Goal: Transaction & Acquisition: Purchase product/service

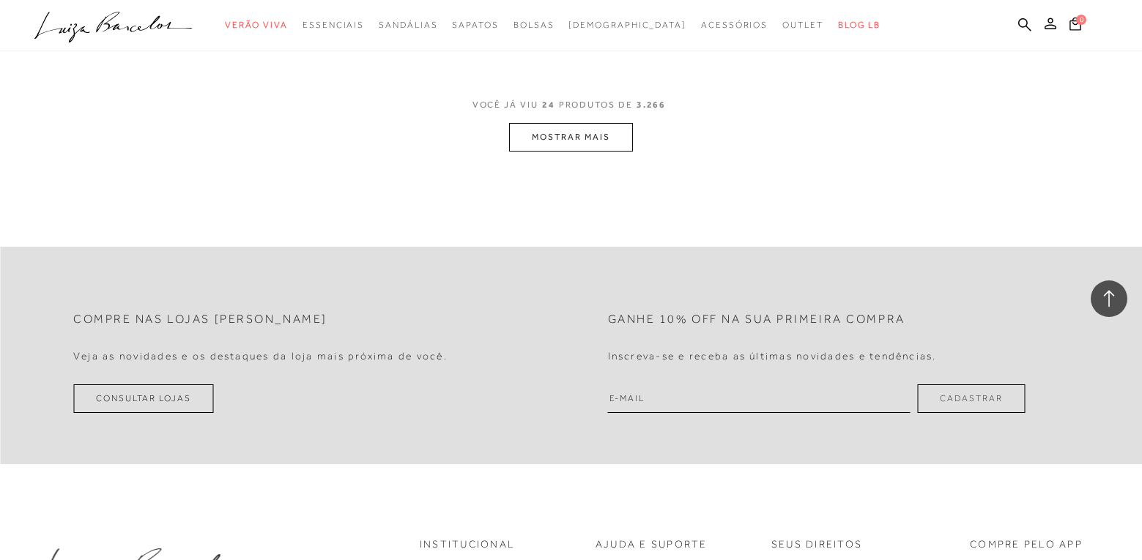
scroll to position [3297, 0]
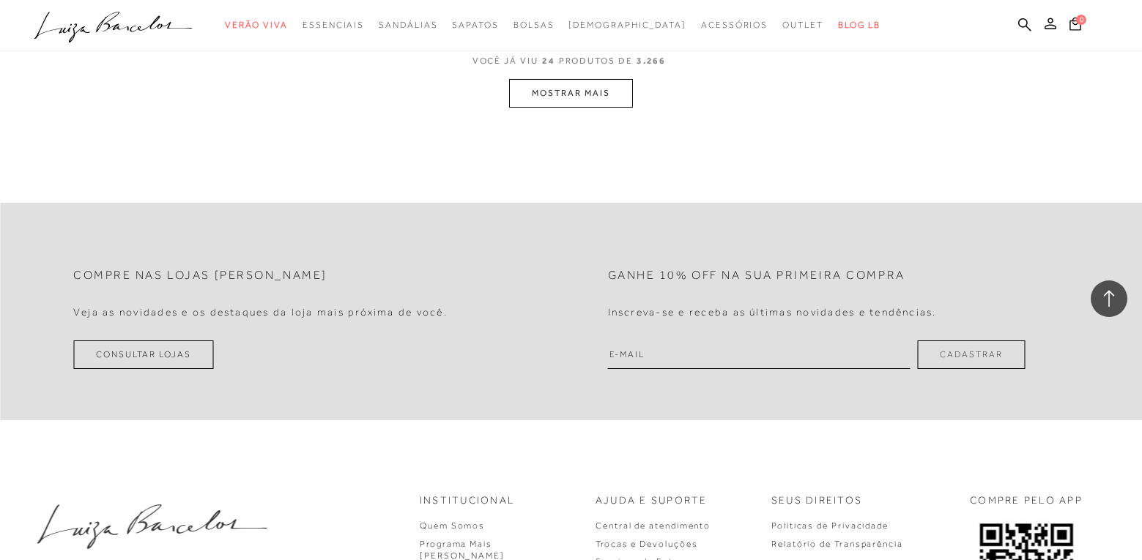
click at [576, 92] on button "MOSTRAR MAIS" at bounding box center [570, 93] width 123 height 29
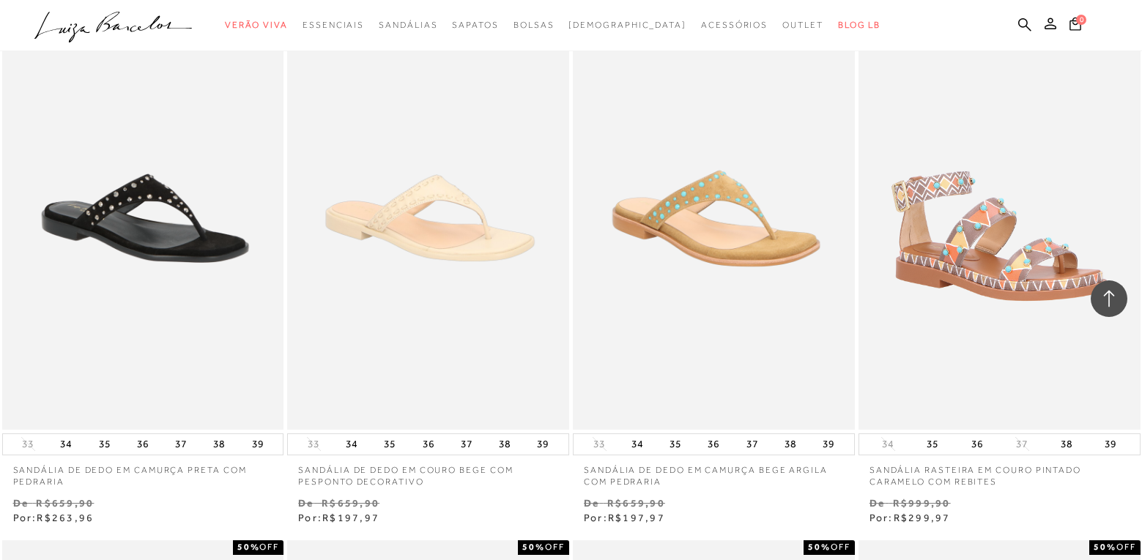
scroll to position [6498, 0]
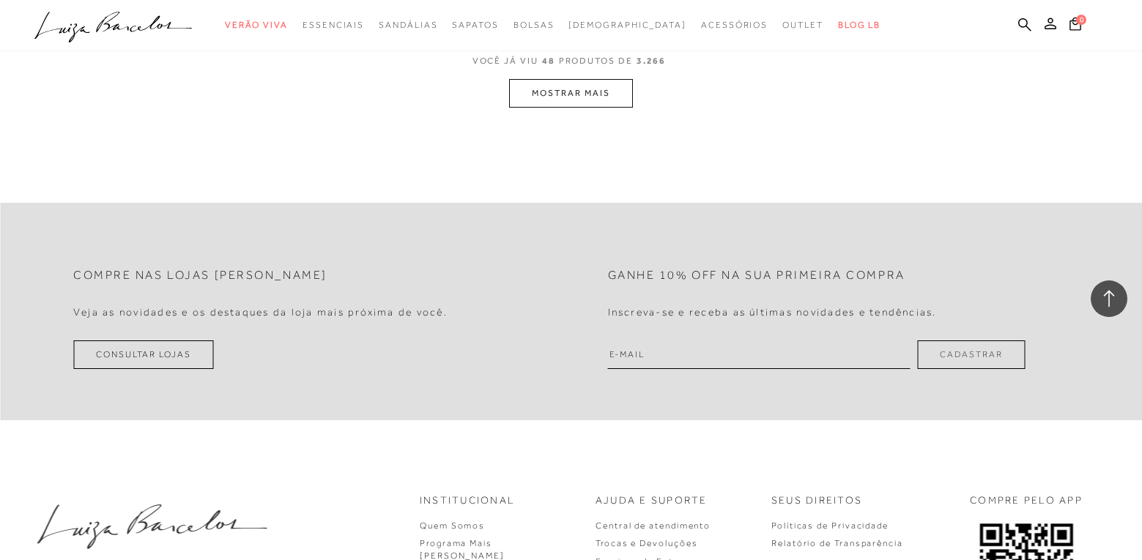
click at [561, 95] on button "MOSTRAR MAIS" at bounding box center [570, 93] width 123 height 29
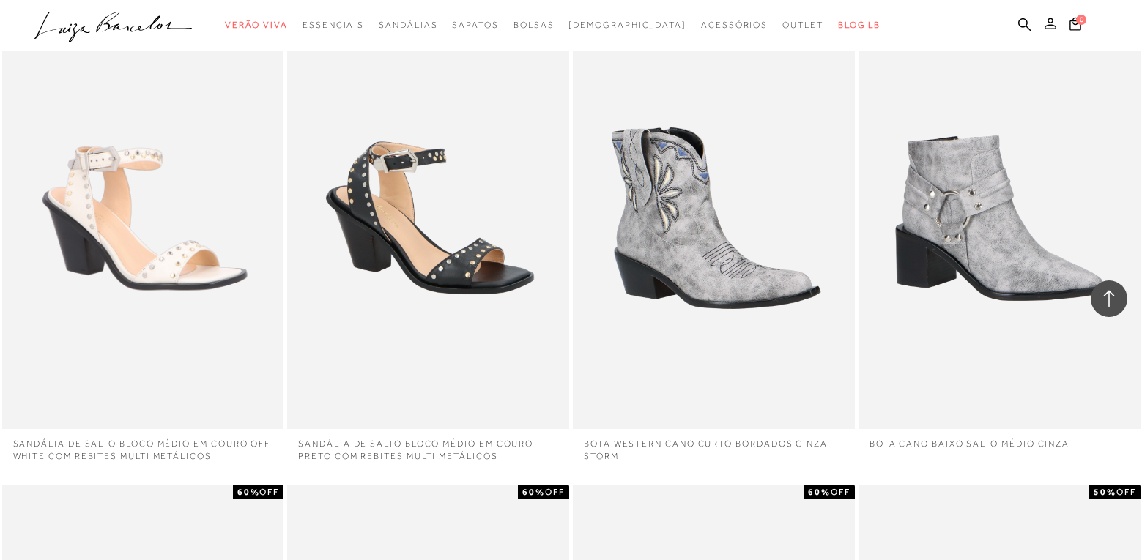
scroll to position [9699, 0]
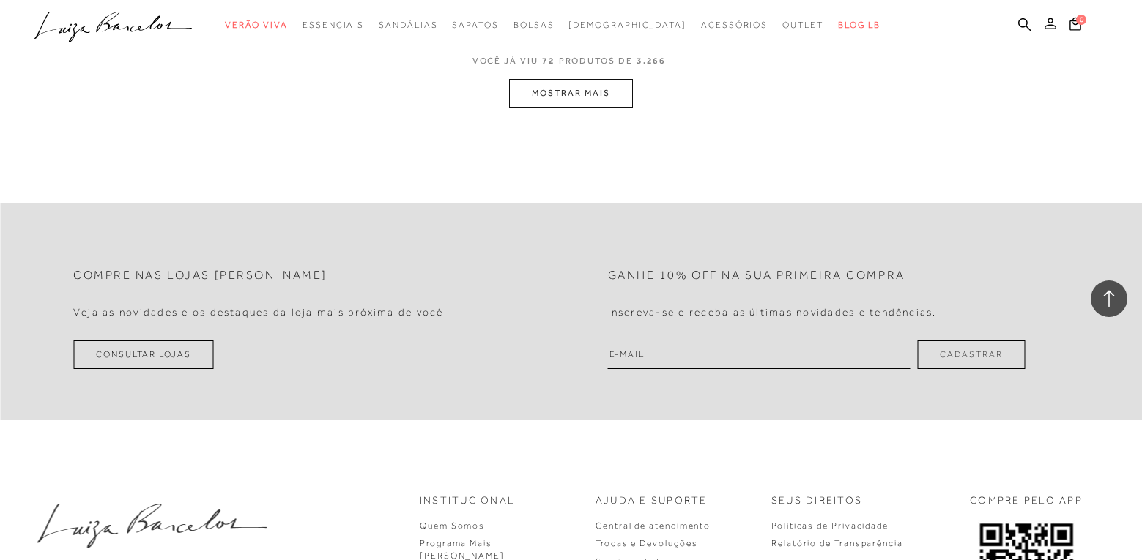
click at [563, 86] on button "MOSTRAR MAIS" at bounding box center [570, 93] width 123 height 29
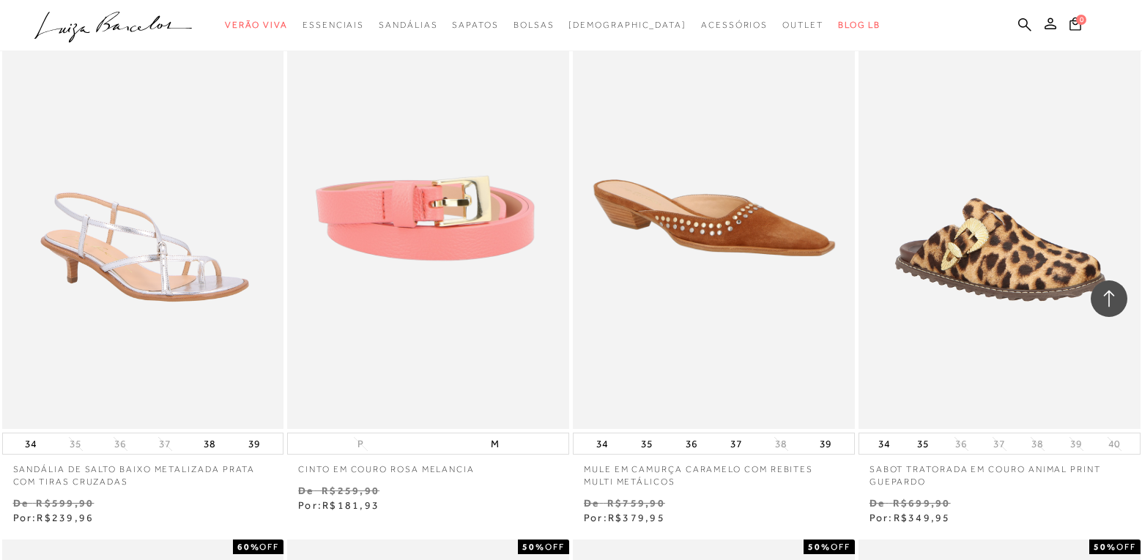
scroll to position [12901, 0]
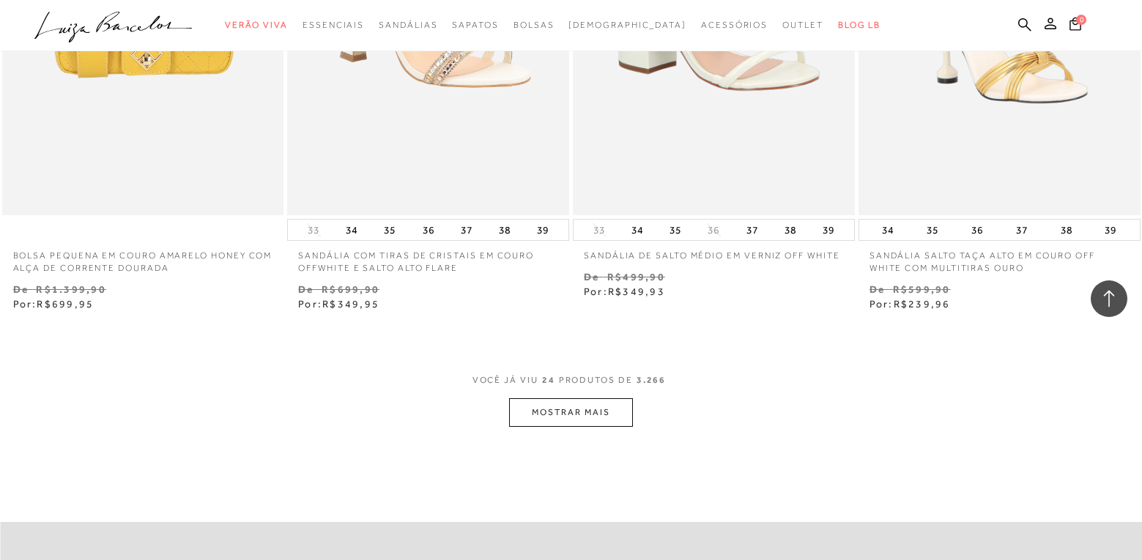
scroll to position [3004, 0]
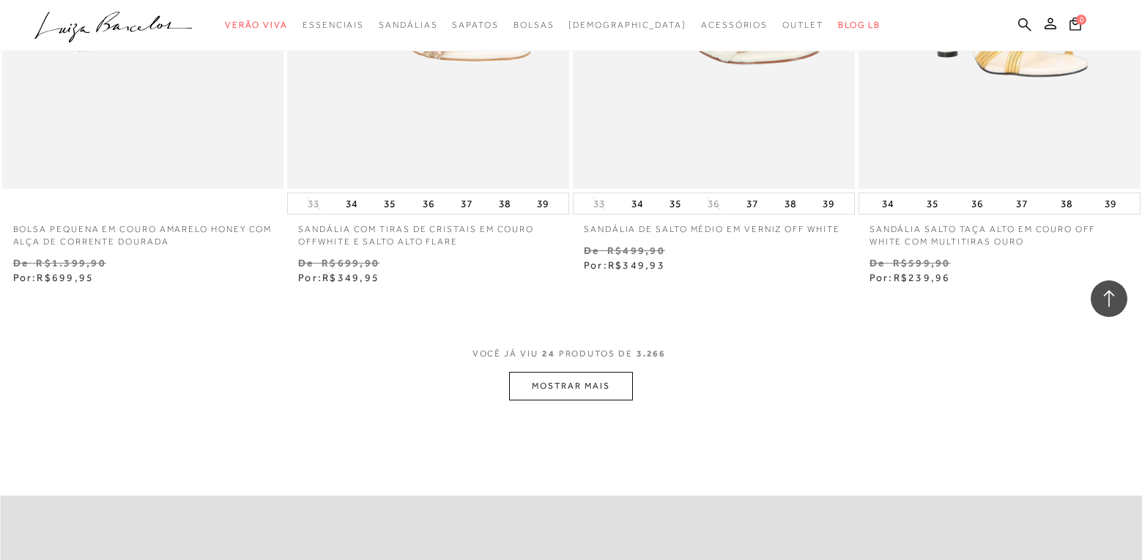
click at [574, 388] on button "MOSTRAR MAIS" at bounding box center [570, 386] width 123 height 29
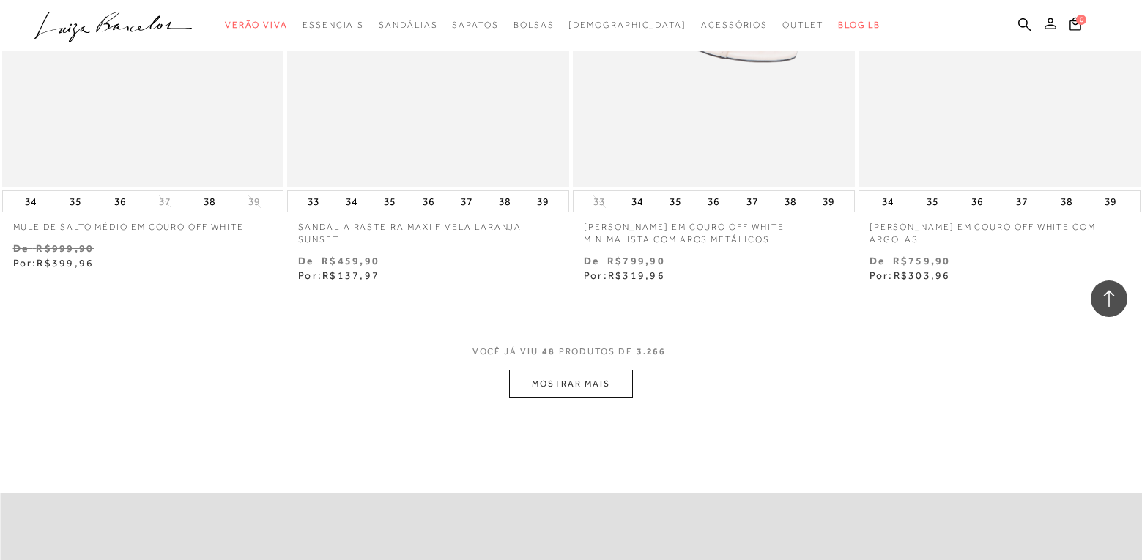
scroll to position [6227, 0]
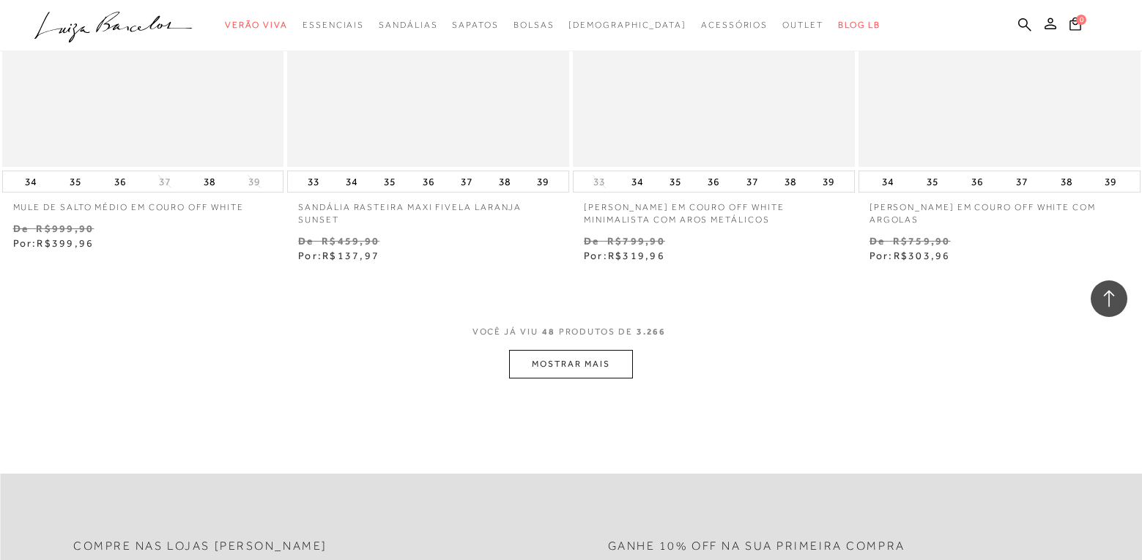
click at [547, 363] on button "MOSTRAR MAIS" at bounding box center [570, 364] width 123 height 29
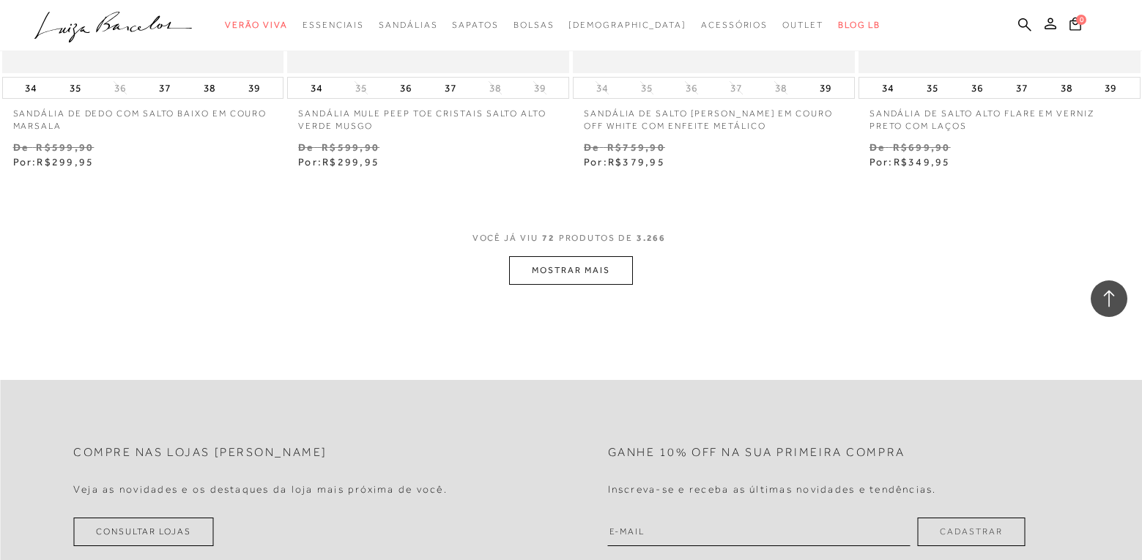
scroll to position [9523, 0]
click at [551, 267] on button "MOSTRAR MAIS" at bounding box center [570, 269] width 123 height 29
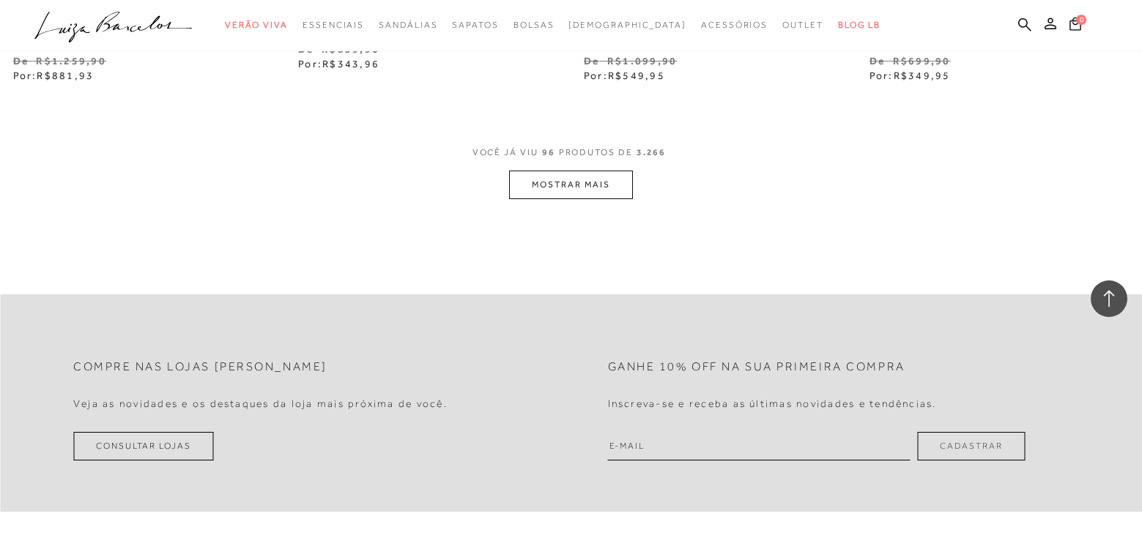
scroll to position [12820, 0]
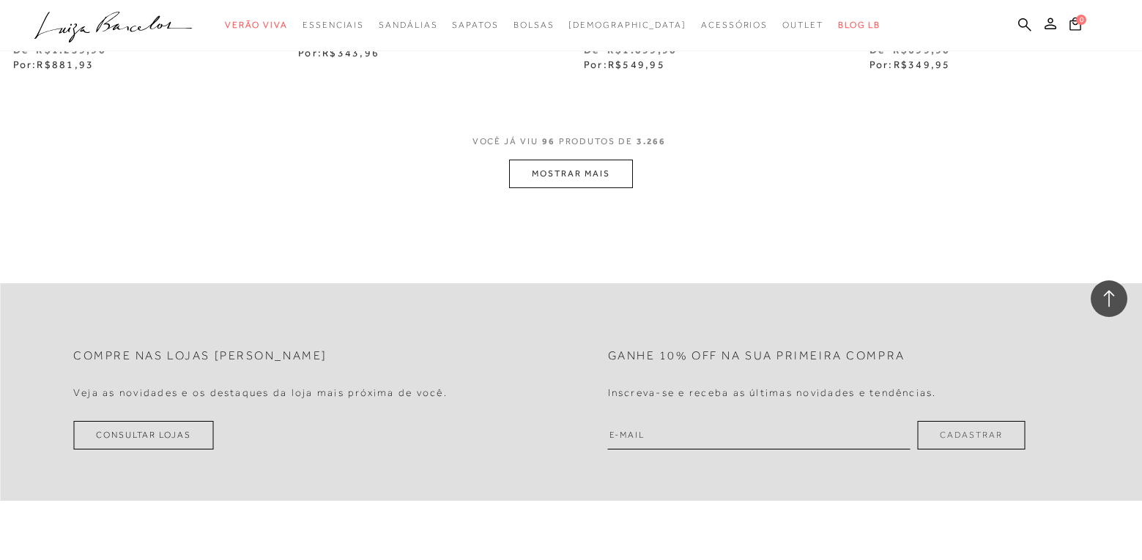
click at [568, 177] on button "MOSTRAR MAIS" at bounding box center [570, 174] width 123 height 29
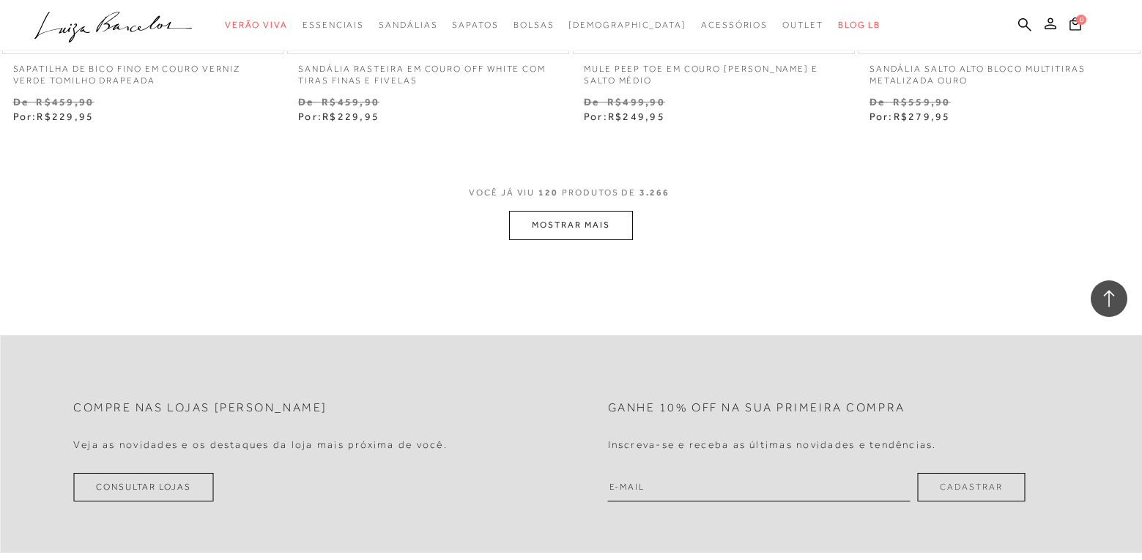
scroll to position [15970, 0]
click at [545, 224] on button "MOSTRAR MAIS" at bounding box center [570, 224] width 123 height 29
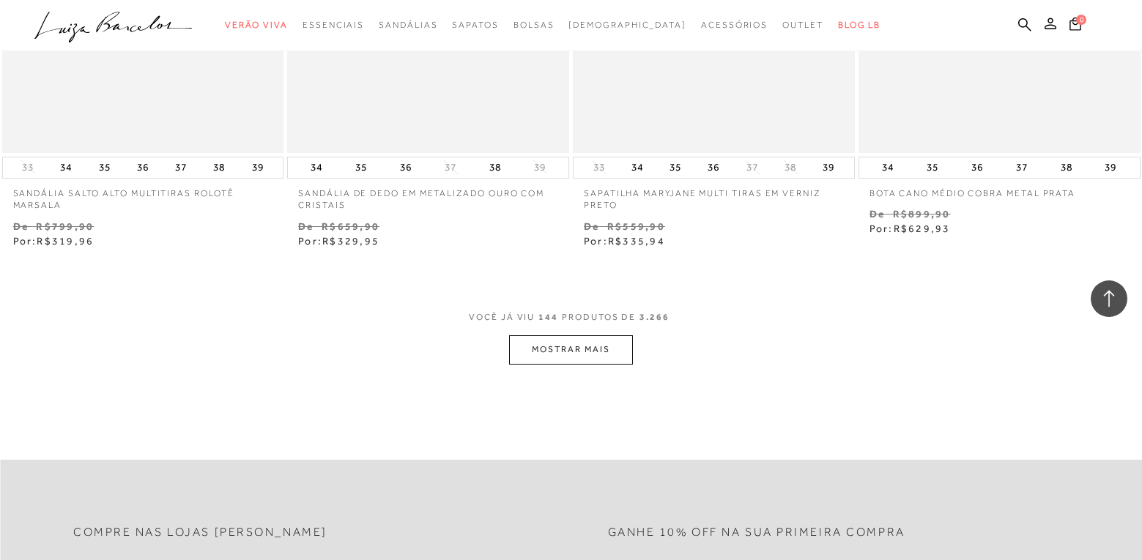
scroll to position [19120, 0]
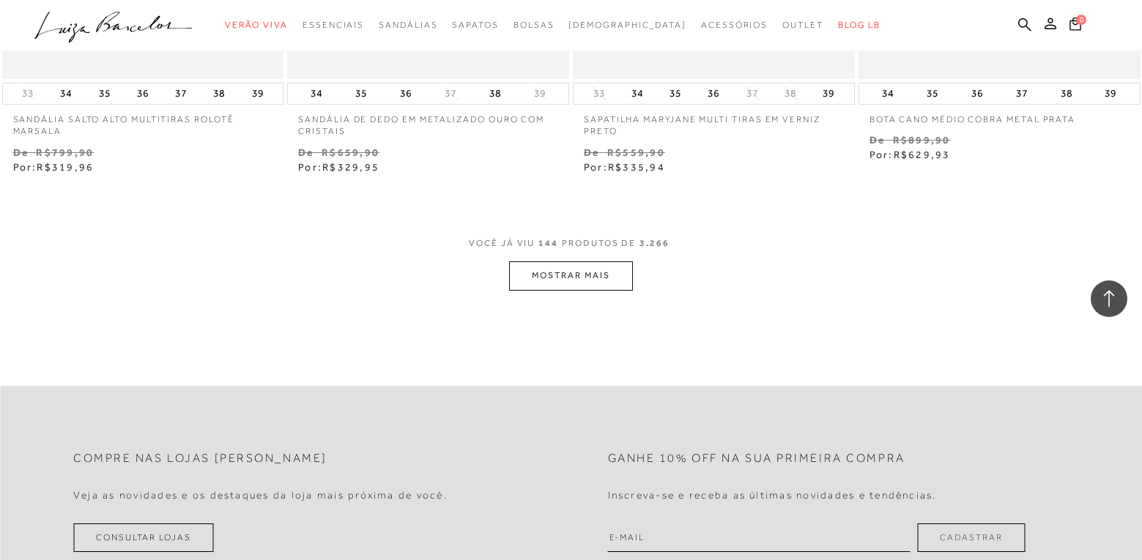
click at [549, 277] on button "MOSTRAR MAIS" at bounding box center [570, 276] width 123 height 29
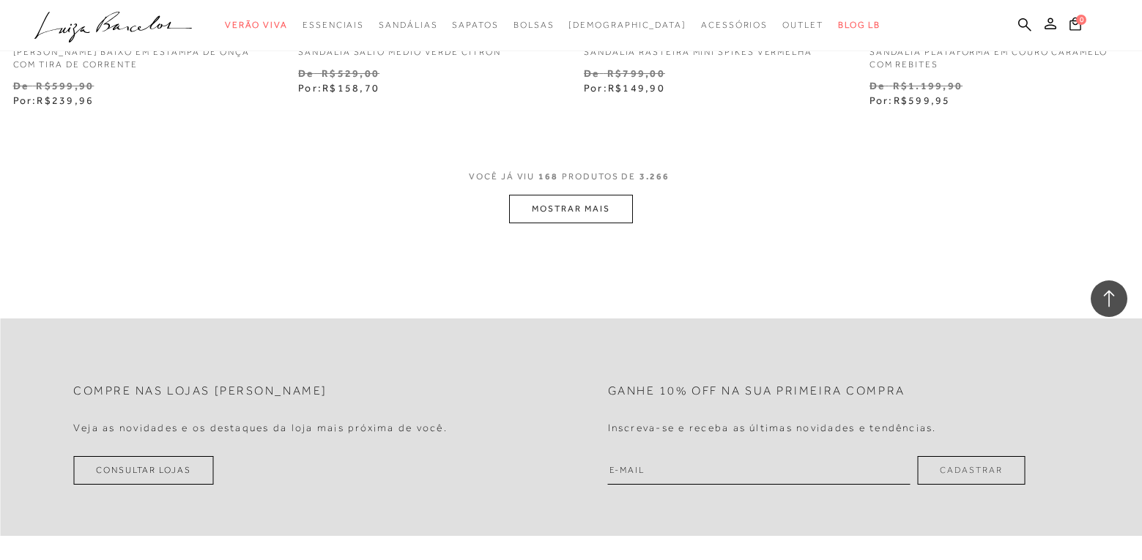
scroll to position [22417, 0]
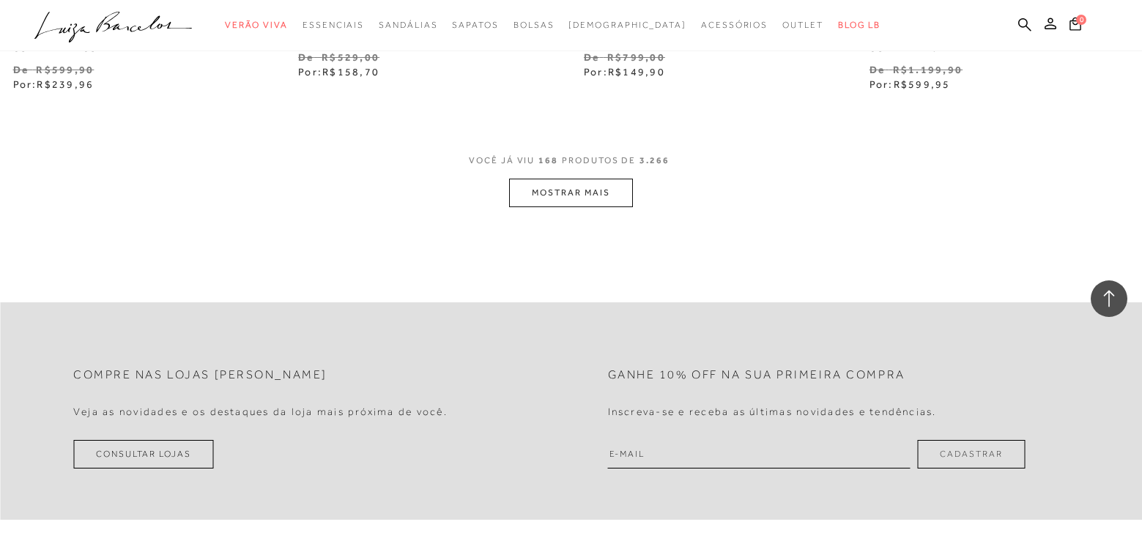
click at [588, 184] on button "MOSTRAR MAIS" at bounding box center [570, 193] width 123 height 29
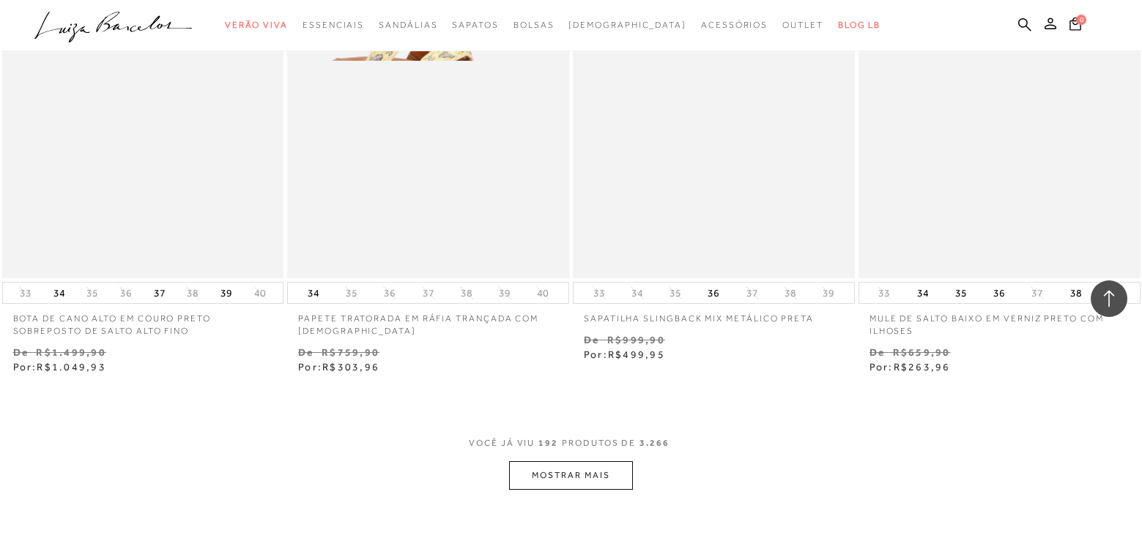
scroll to position [25347, 0]
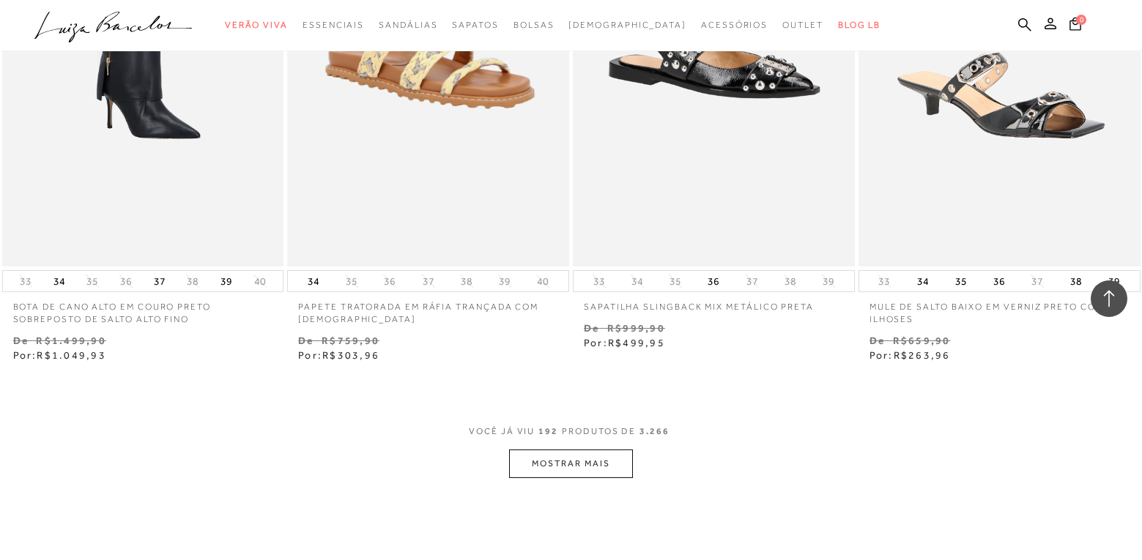
click at [565, 450] on button "MOSTRAR MAIS" at bounding box center [570, 464] width 123 height 29
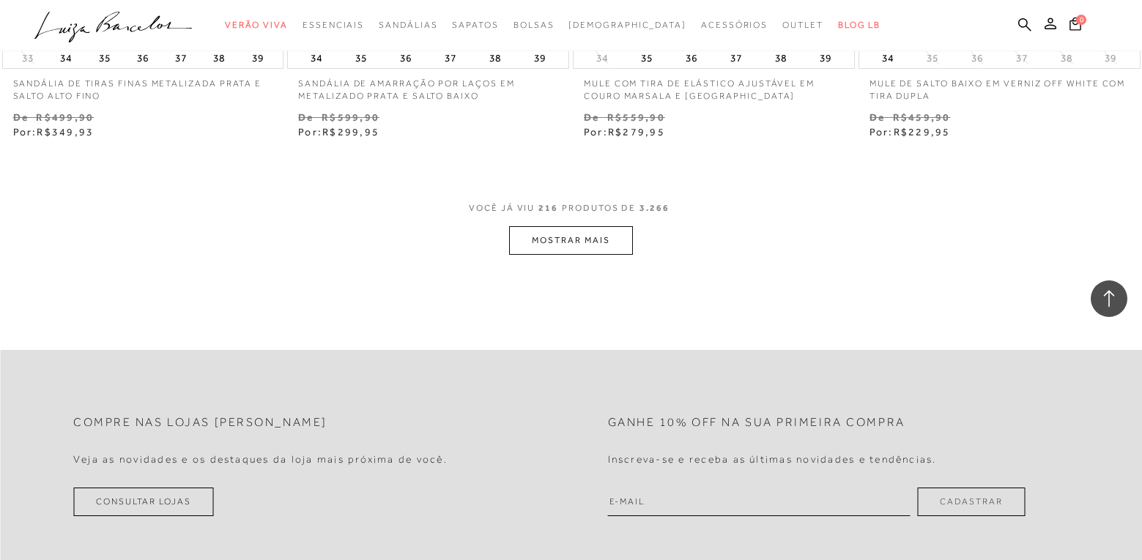
scroll to position [28790, 0]
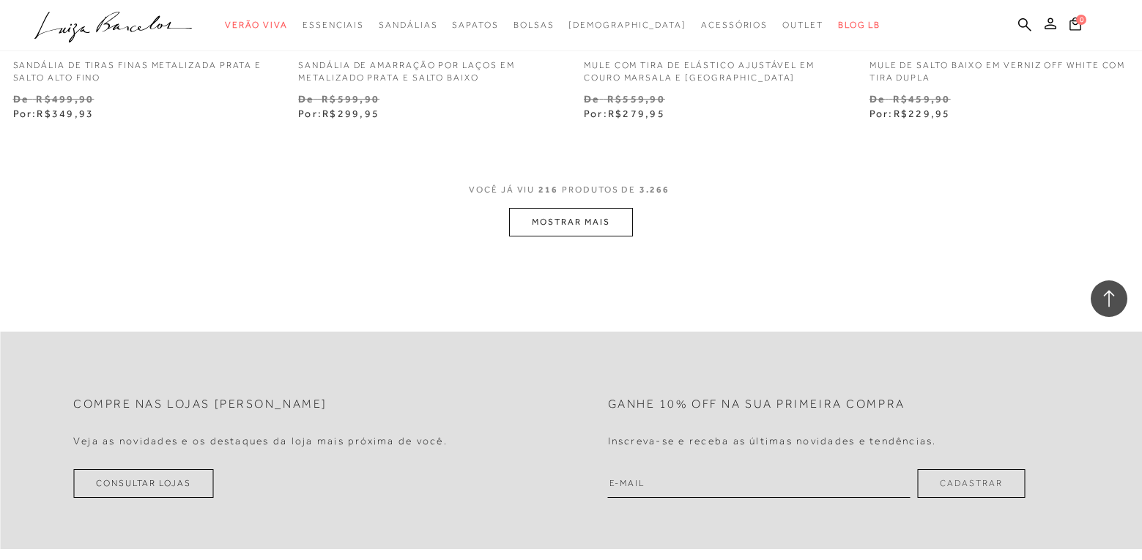
click at [554, 208] on button "MOSTRAR MAIS" at bounding box center [570, 222] width 123 height 29
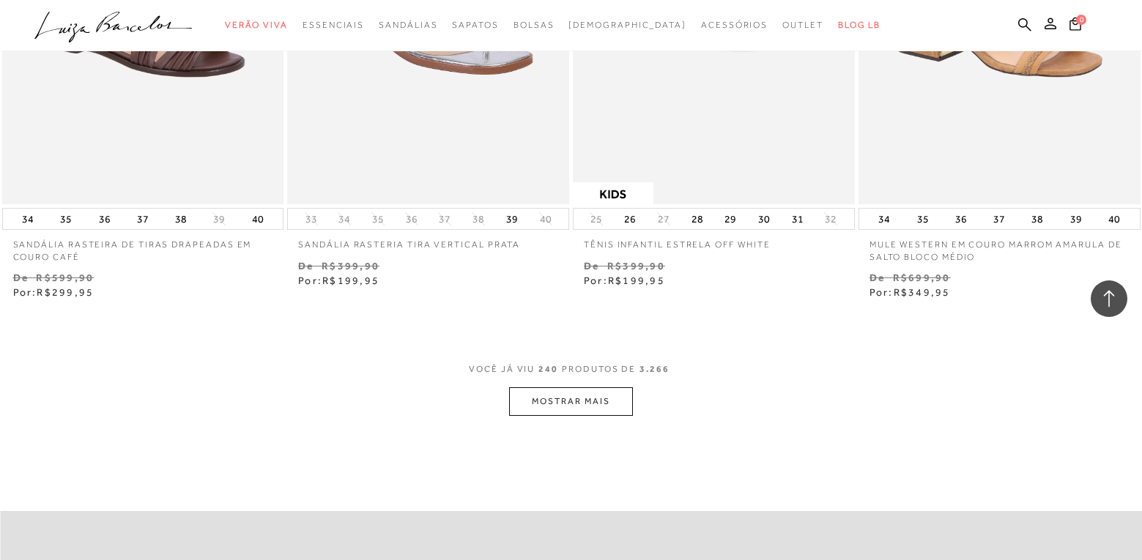
scroll to position [31867, 0]
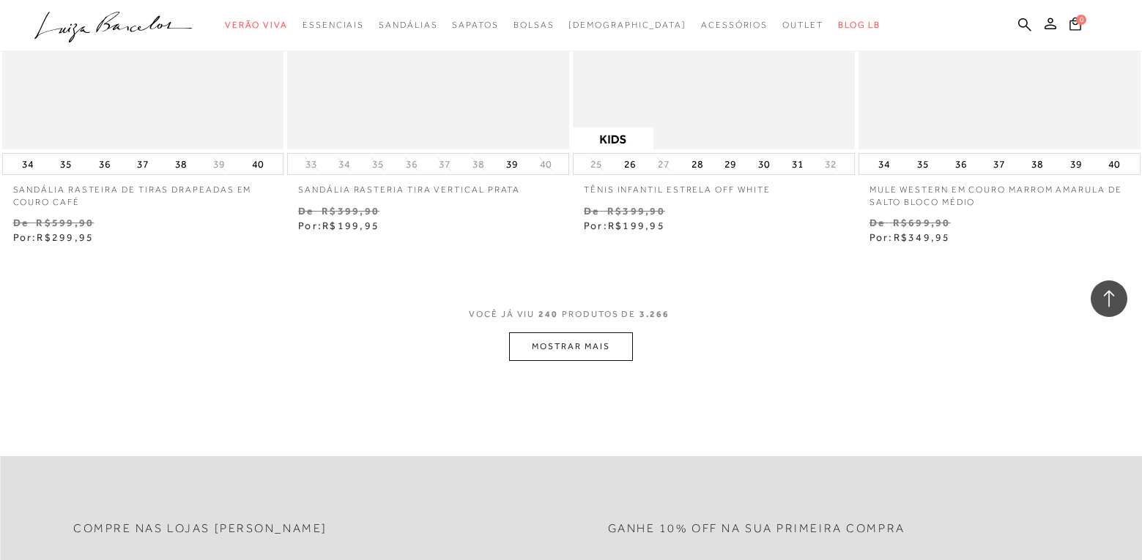
click at [552, 336] on button "MOSTRAR MAIS" at bounding box center [570, 347] width 123 height 29
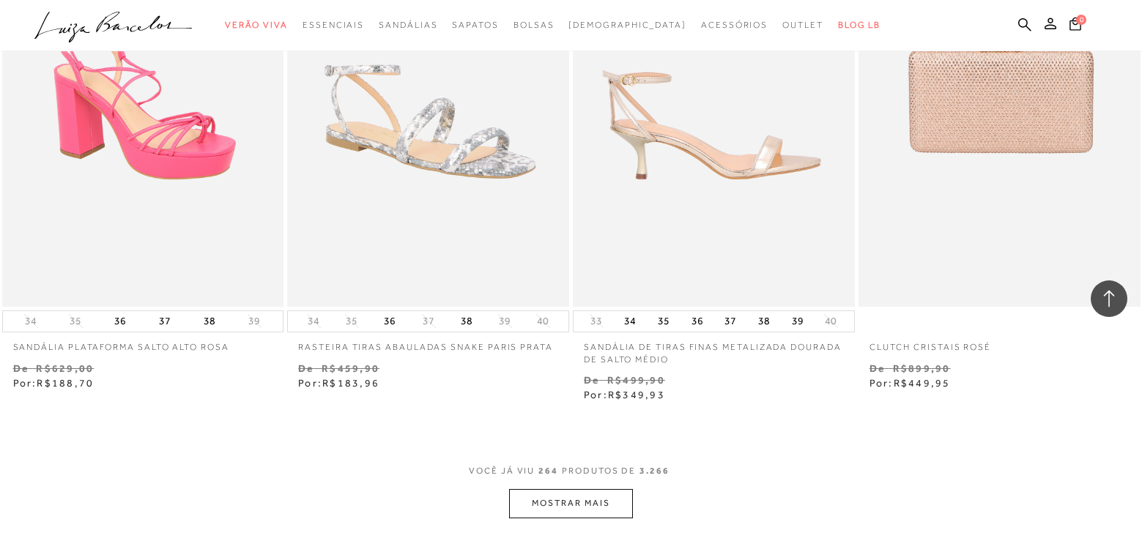
scroll to position [34943, 0]
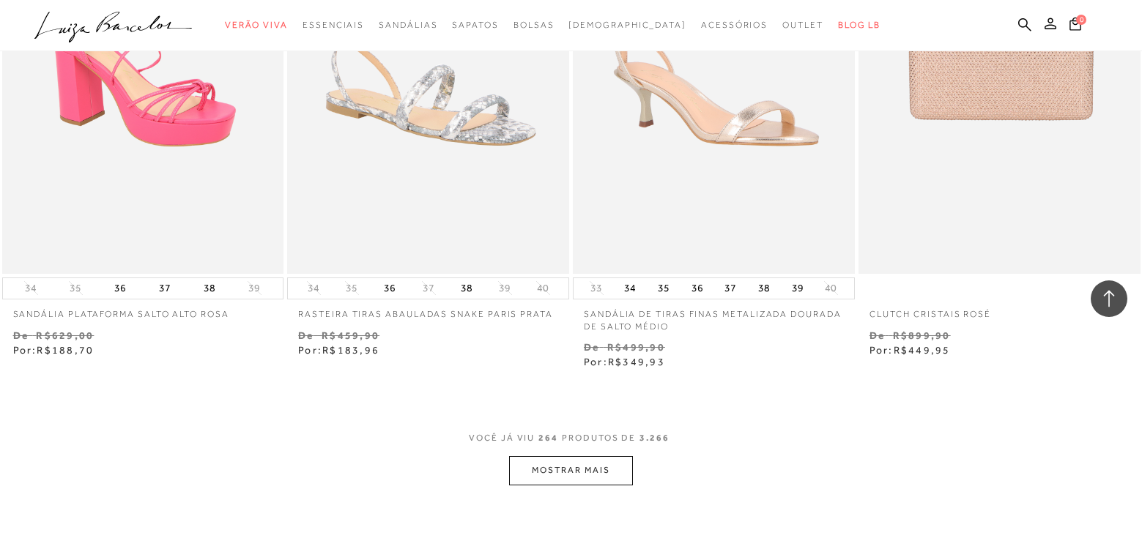
click at [559, 457] on button "MOSTRAR MAIS" at bounding box center [570, 470] width 123 height 29
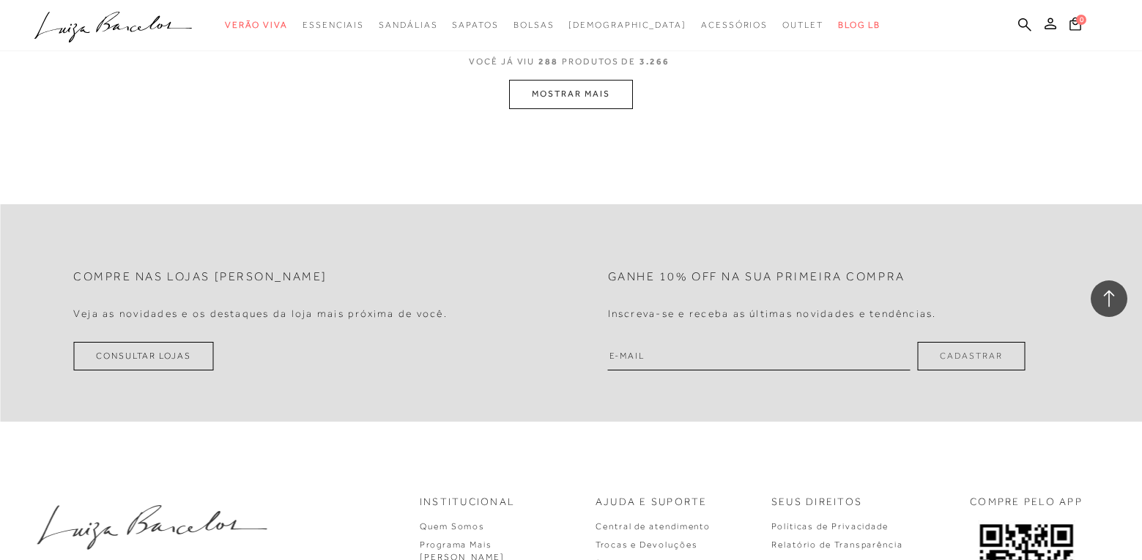
scroll to position [38533, 0]
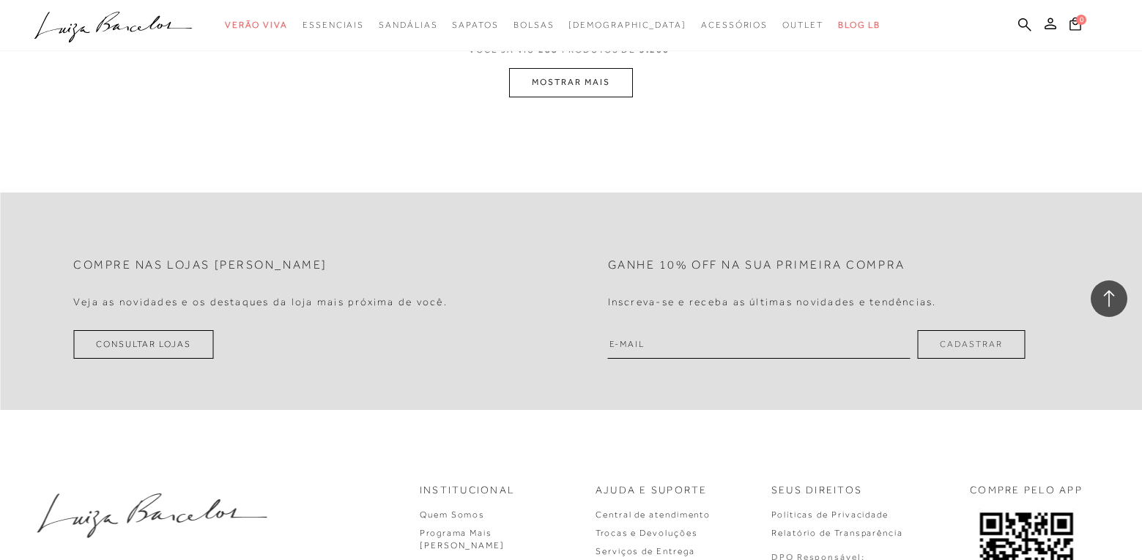
click at [553, 71] on button "MOSTRAR MAIS" at bounding box center [570, 82] width 123 height 29
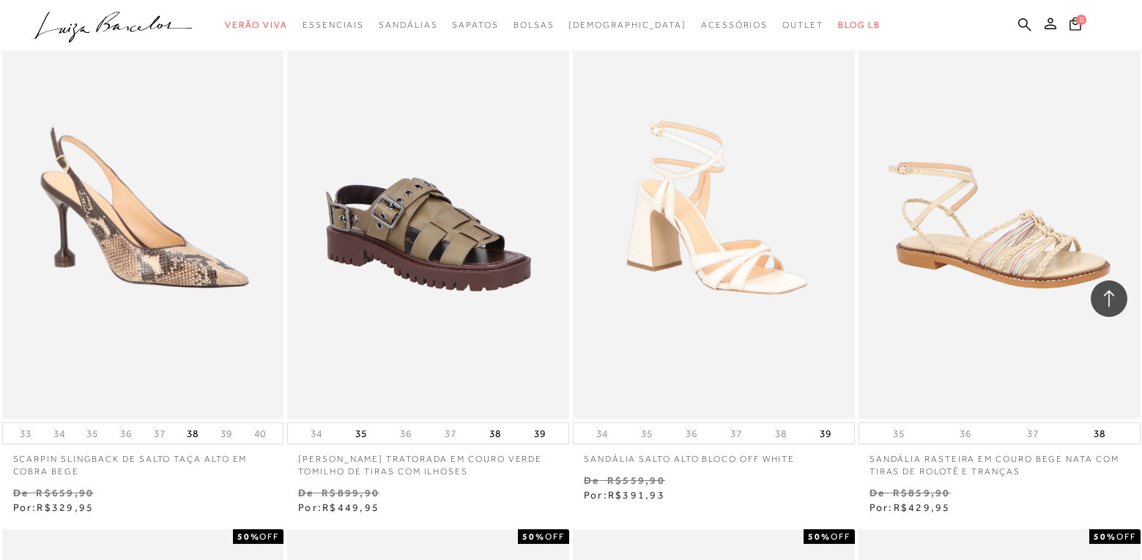
scroll to position [41734, 0]
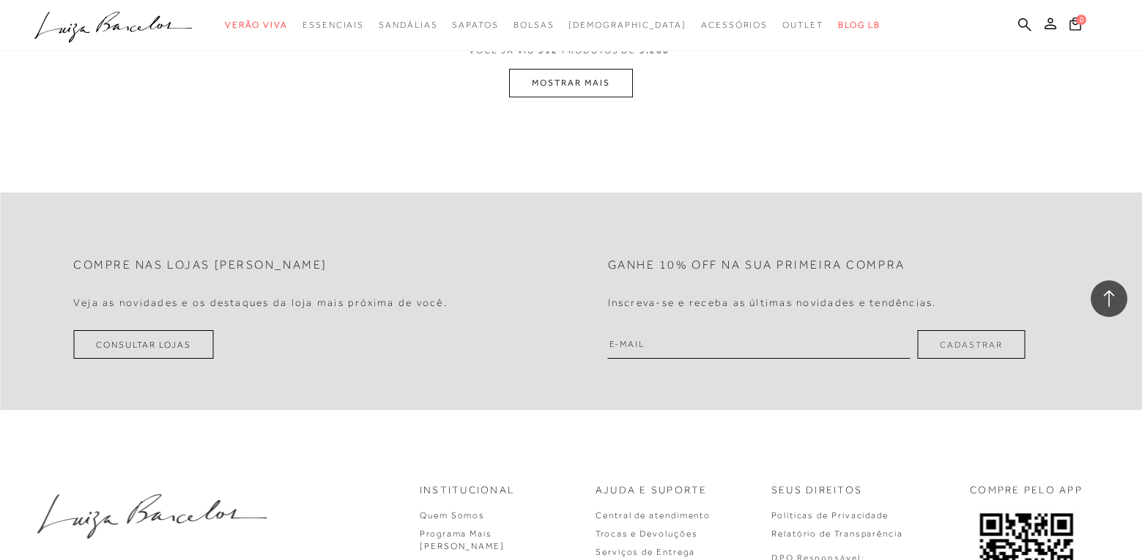
click at [568, 69] on button "MOSTRAR MAIS" at bounding box center [570, 83] width 123 height 29
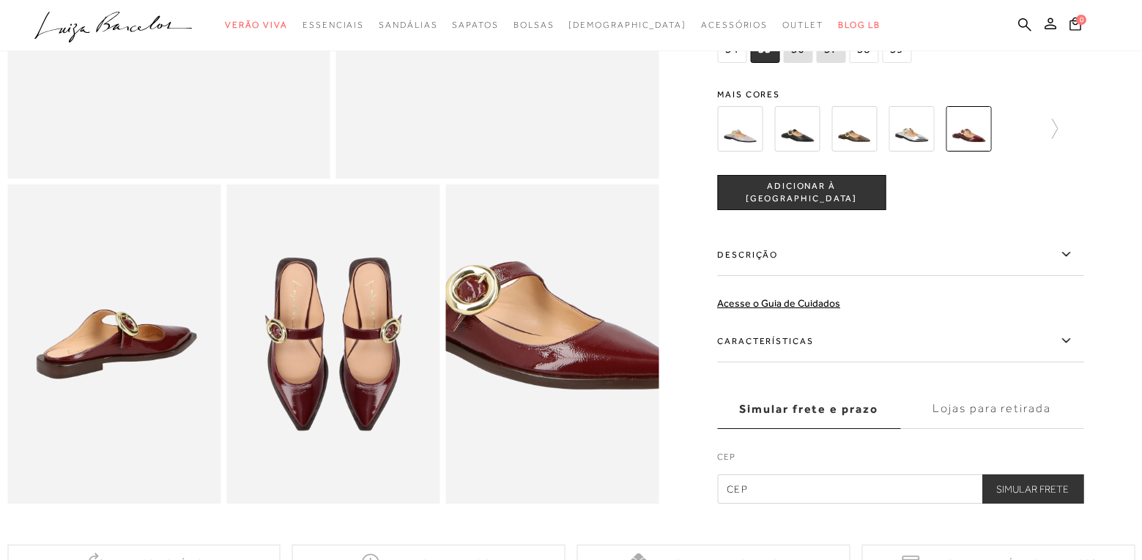
scroll to position [393, 0]
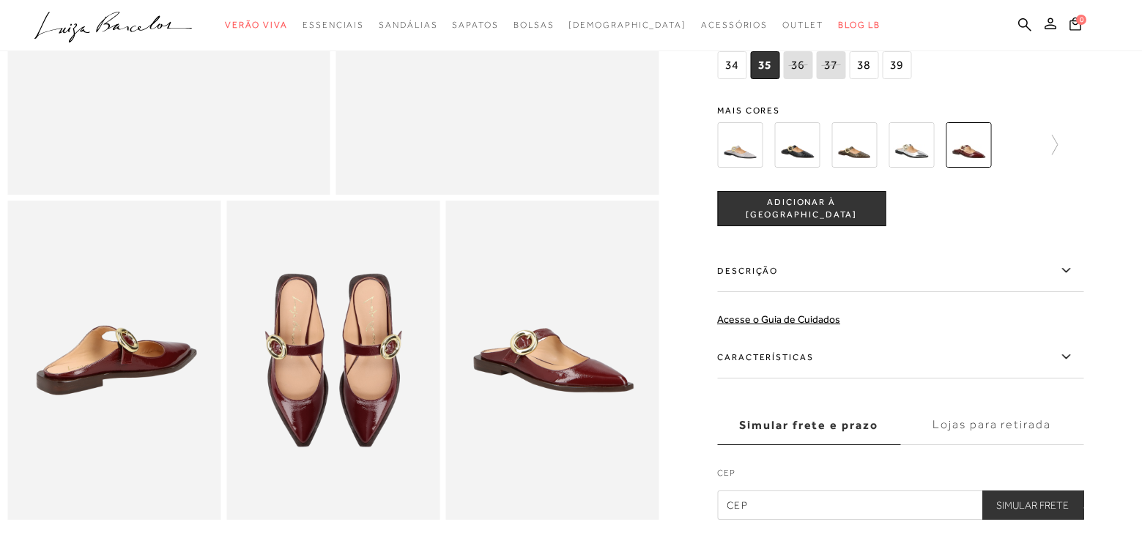
click at [744, 168] on img at bounding box center [739, 144] width 45 height 45
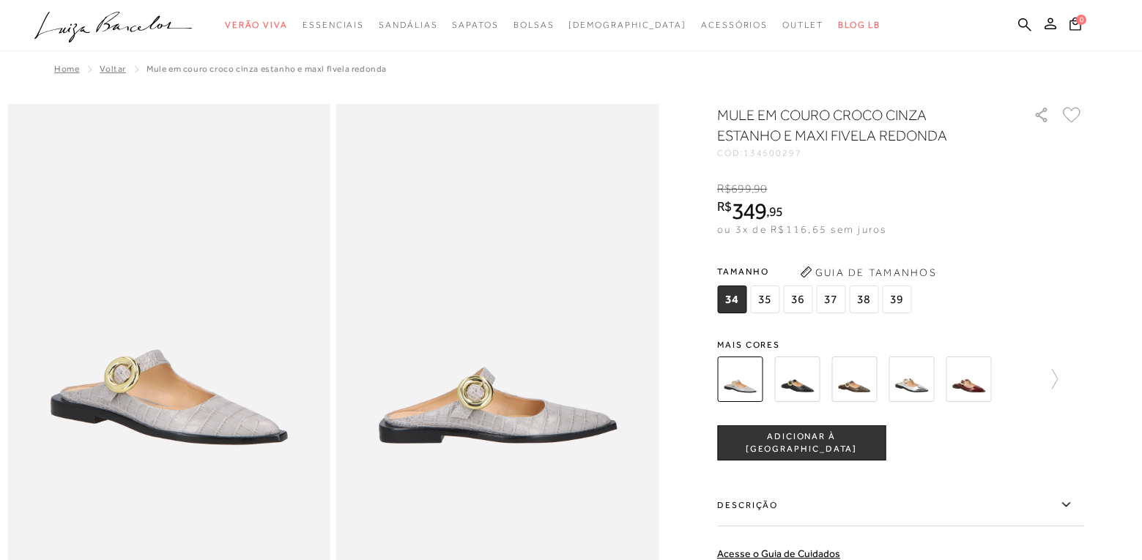
click at [814, 389] on img at bounding box center [796, 379] width 45 height 45
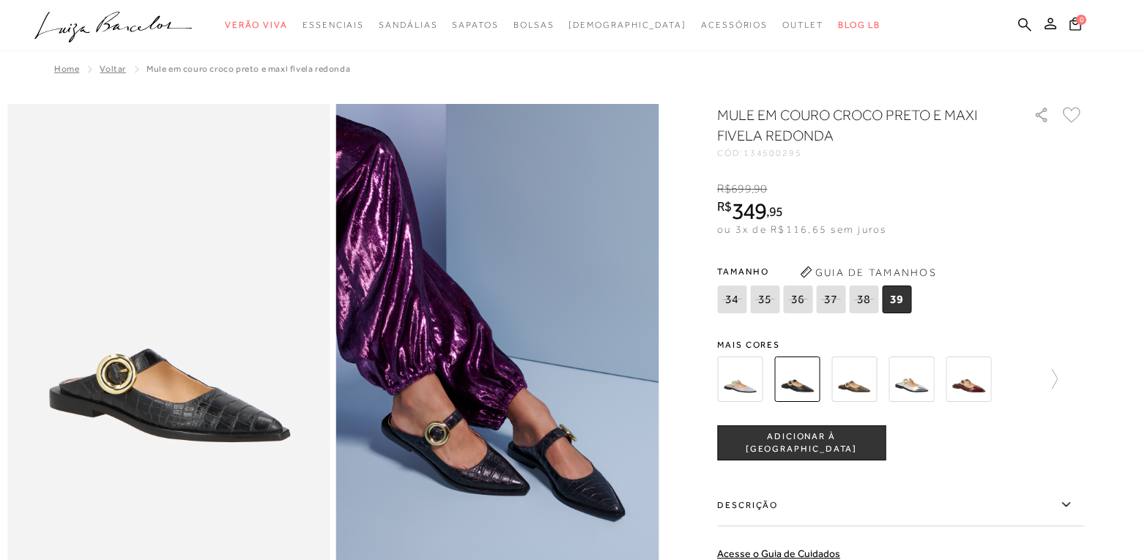
click at [868, 390] on img at bounding box center [853, 379] width 45 height 45
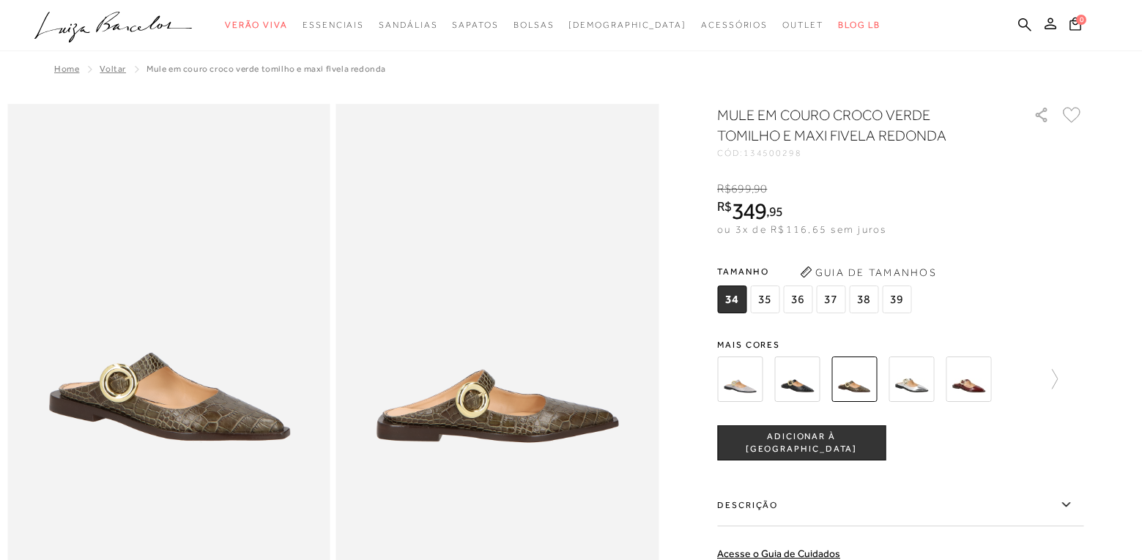
click at [913, 379] on img at bounding box center [911, 379] width 45 height 45
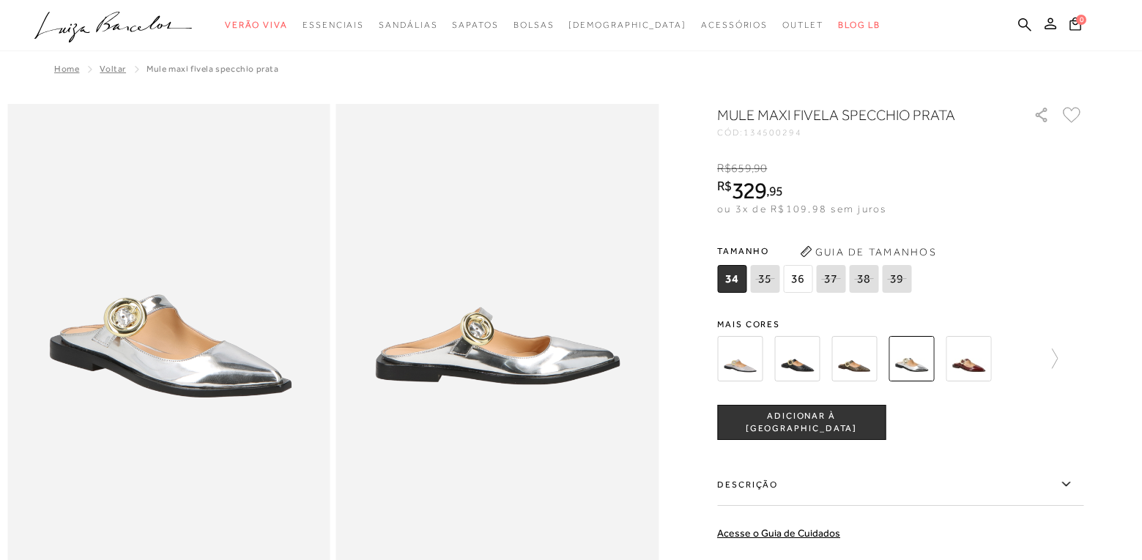
click at [976, 363] on img at bounding box center [968, 358] width 45 height 45
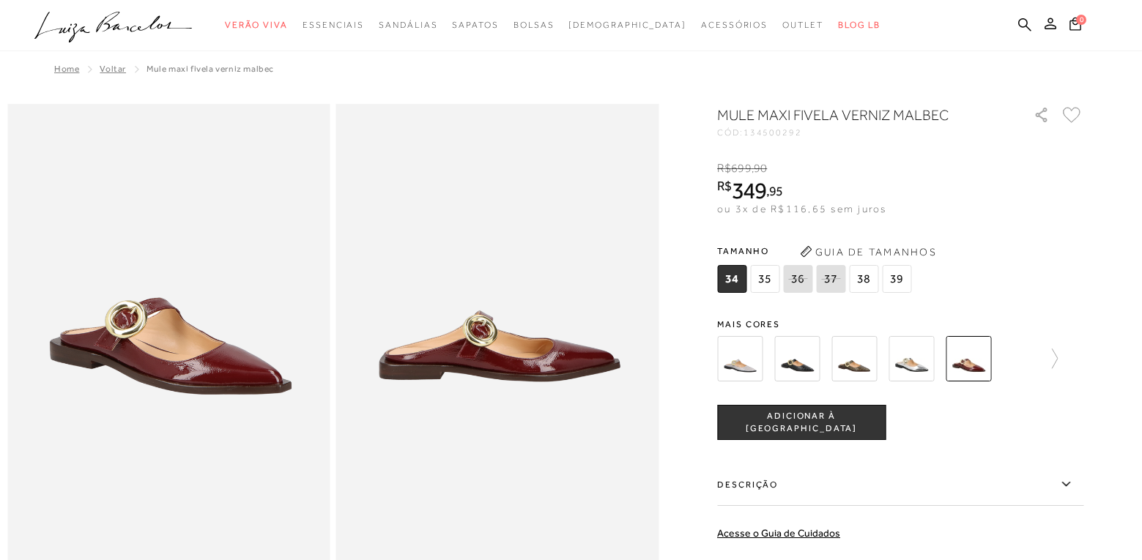
click at [773, 276] on span "35" at bounding box center [764, 279] width 29 height 28
click at [792, 418] on span "ADICIONAR À SACOLA" at bounding box center [801, 423] width 167 height 26
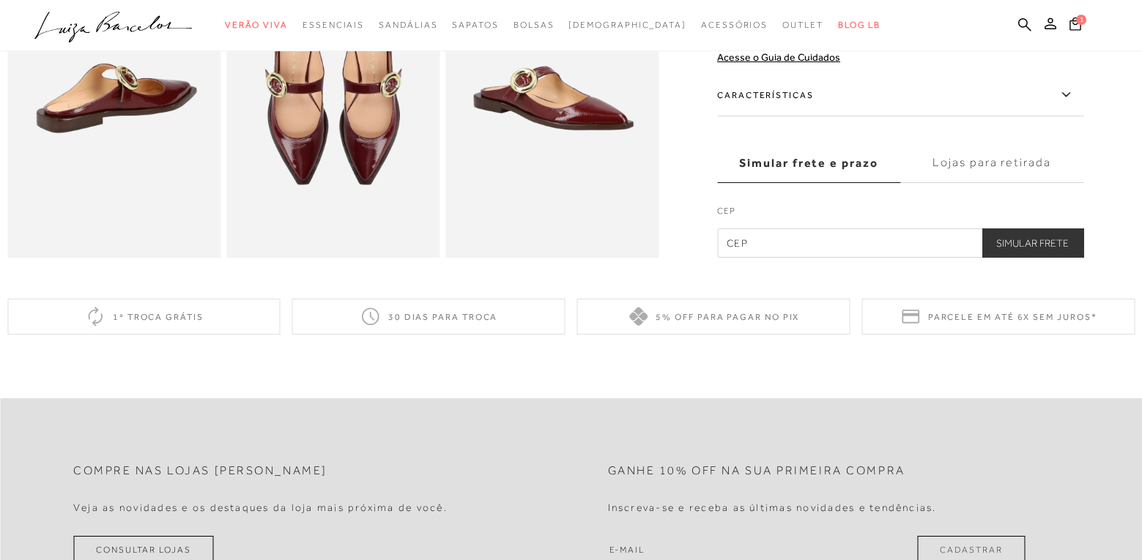
scroll to position [613, 0]
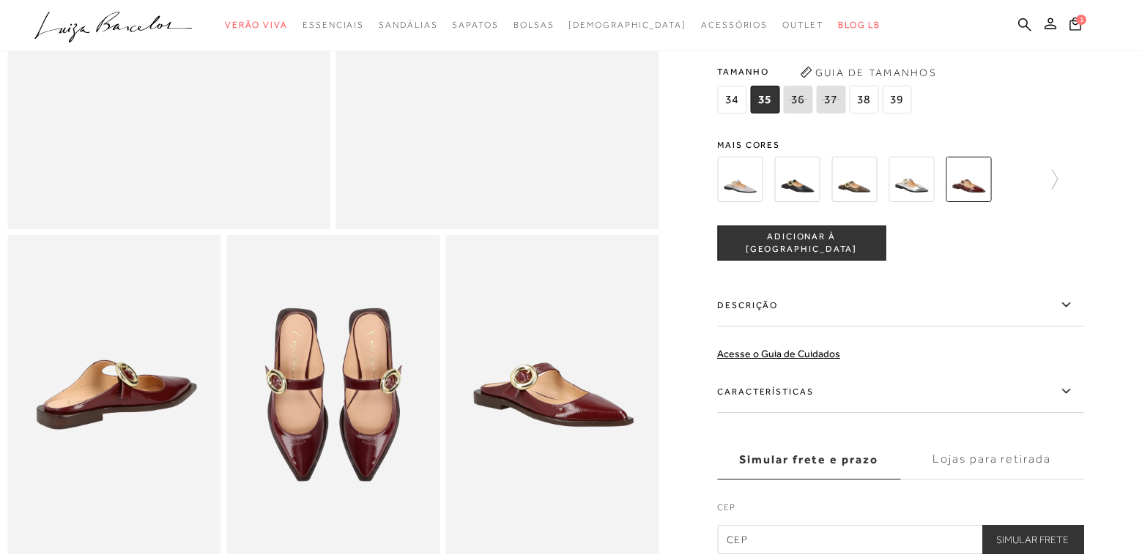
scroll to position [365, 0]
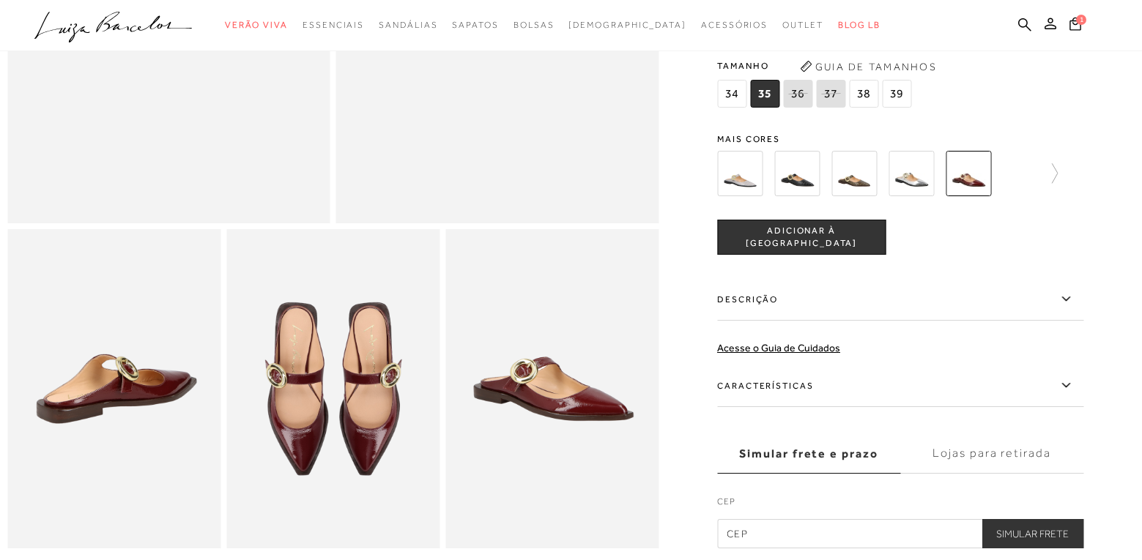
click at [803, 251] on span "ADICIONAR À SACOLA" at bounding box center [801, 238] width 167 height 26
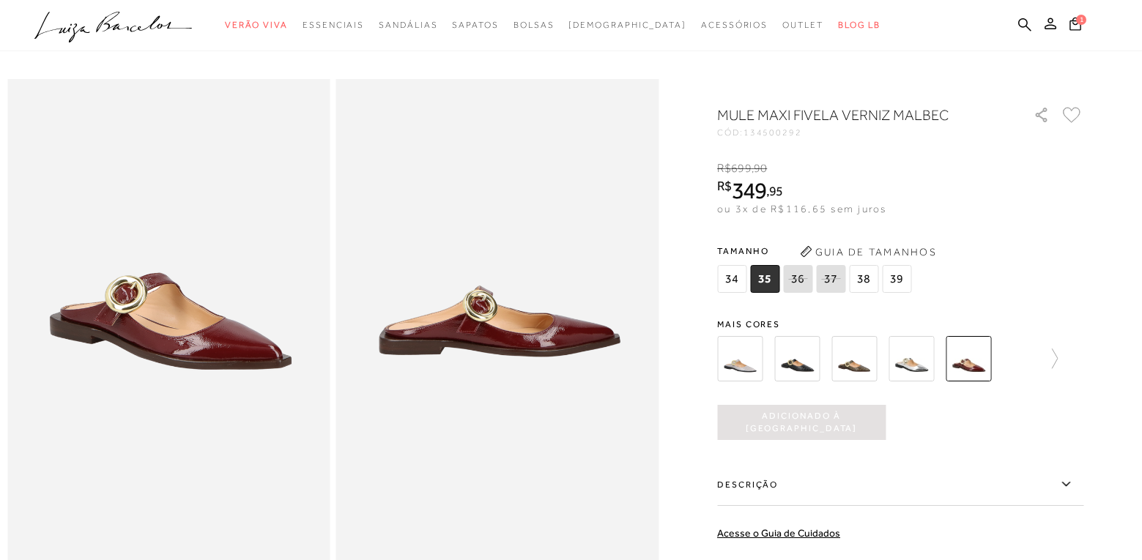
scroll to position [0, 0]
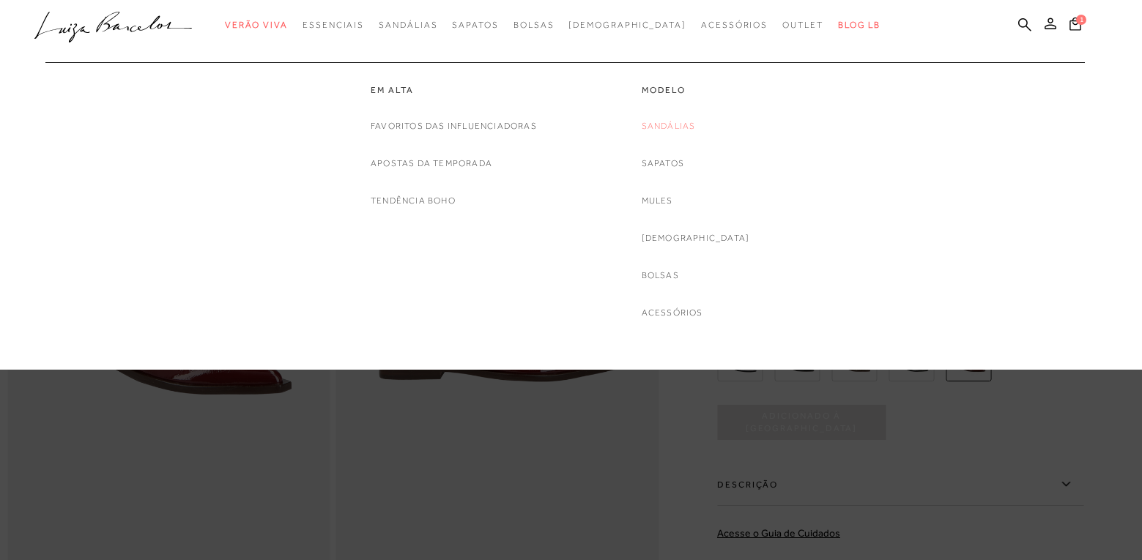
click at [690, 125] on link "Sandálias" at bounding box center [669, 126] width 54 height 15
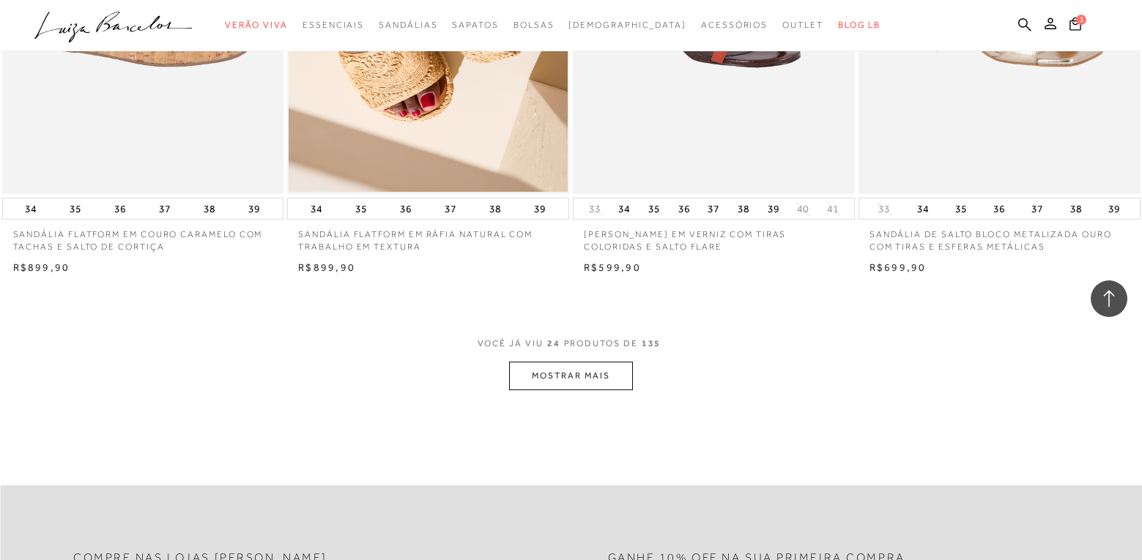
scroll to position [2930, 0]
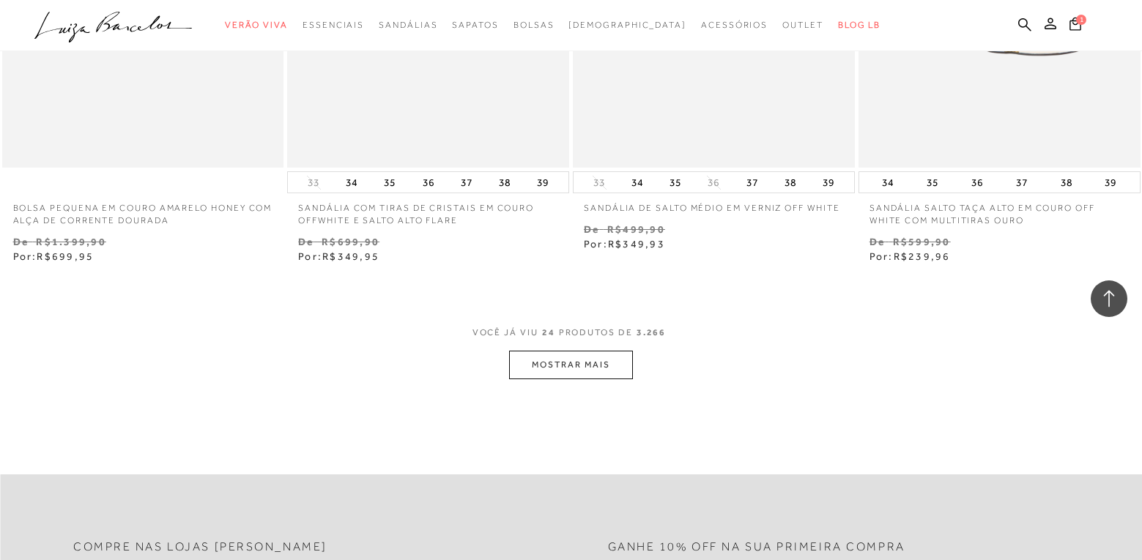
scroll to position [3223, 0]
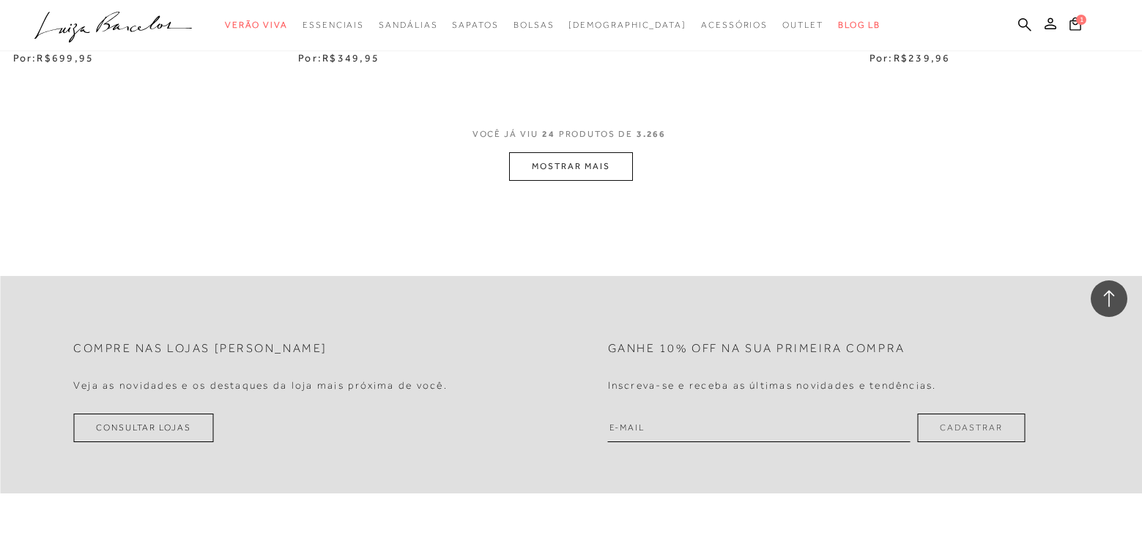
click at [549, 166] on button "MOSTRAR MAIS" at bounding box center [570, 166] width 123 height 29
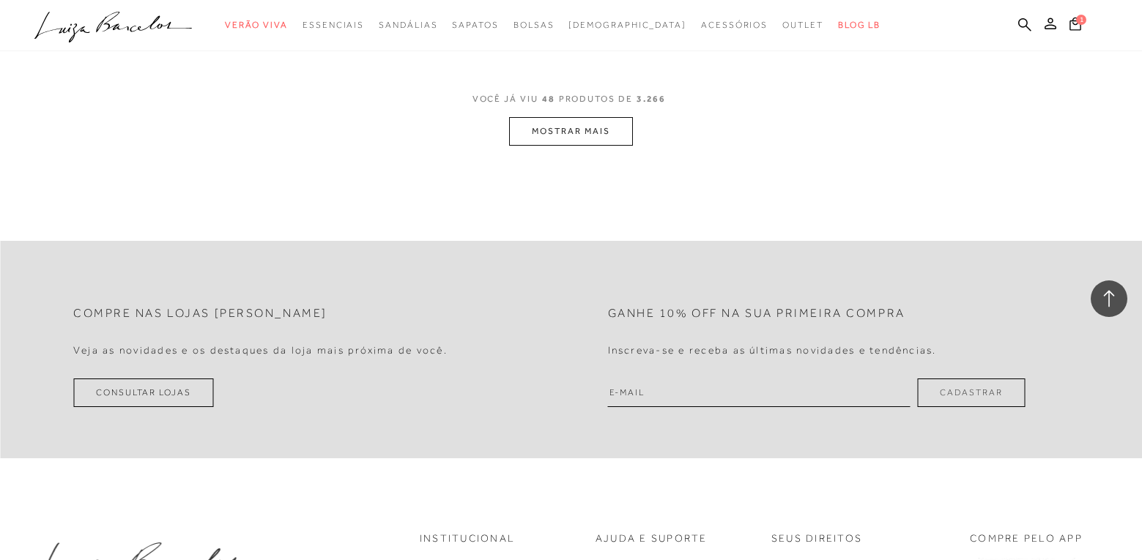
scroll to position [6520, 0]
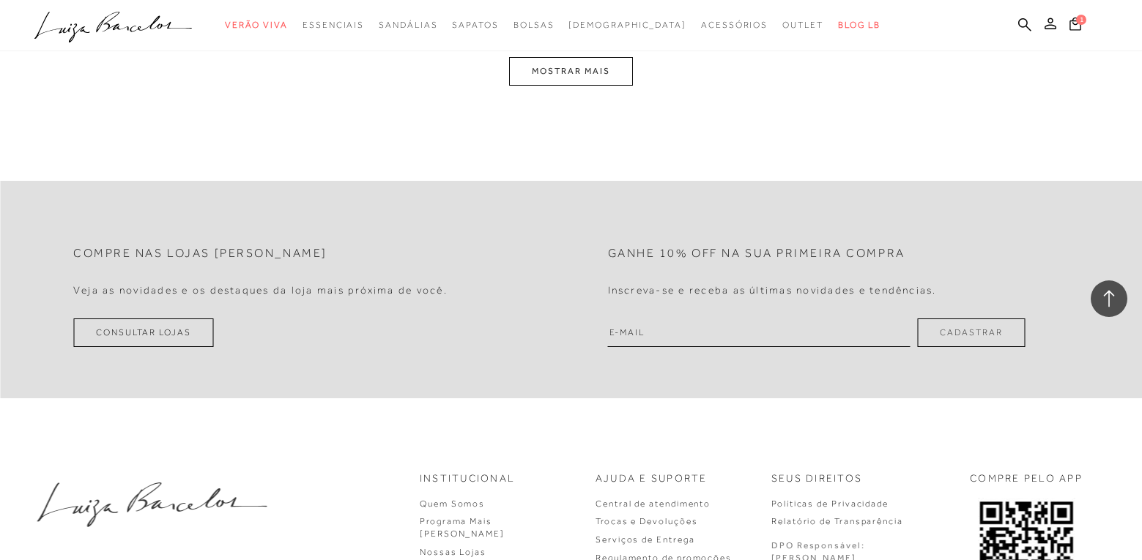
click at [557, 66] on button "MOSTRAR MAIS" at bounding box center [570, 71] width 123 height 29
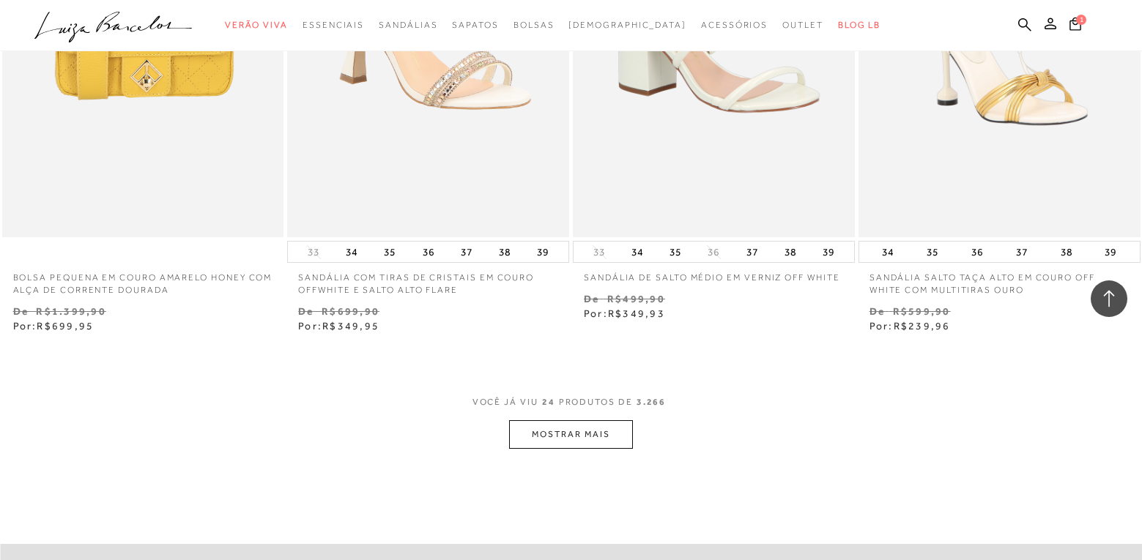
scroll to position [3049, 0]
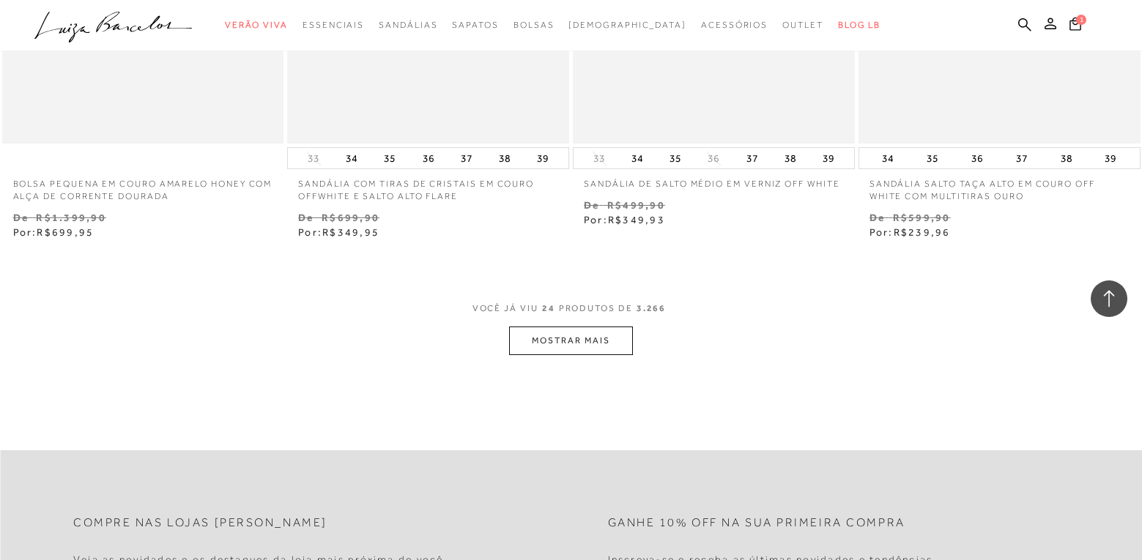
click at [532, 347] on button "MOSTRAR MAIS" at bounding box center [570, 341] width 123 height 29
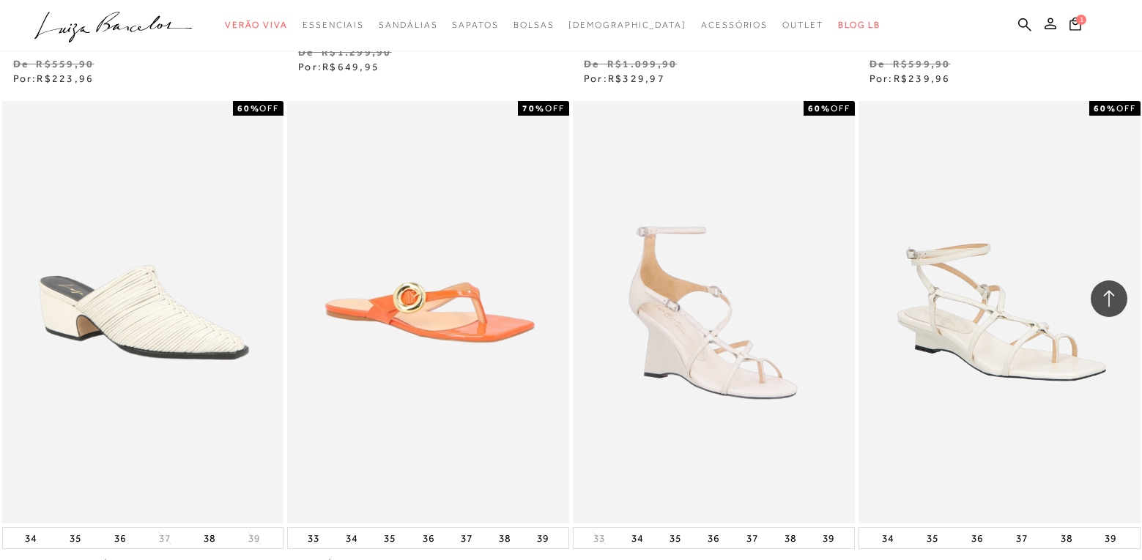
scroll to position [6288, 0]
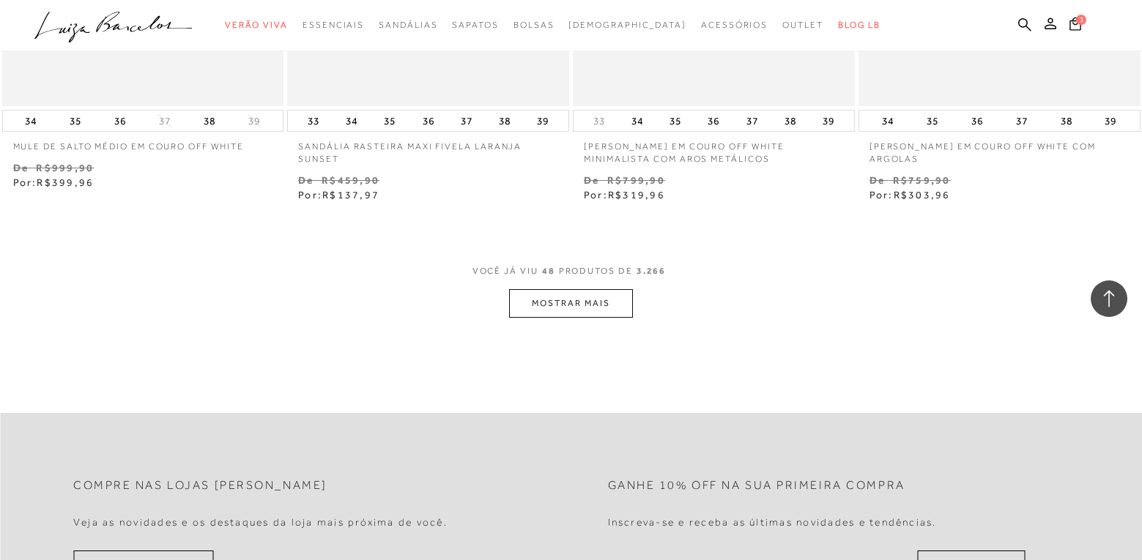
click at [558, 309] on button "MOSTRAR MAIS" at bounding box center [570, 303] width 123 height 29
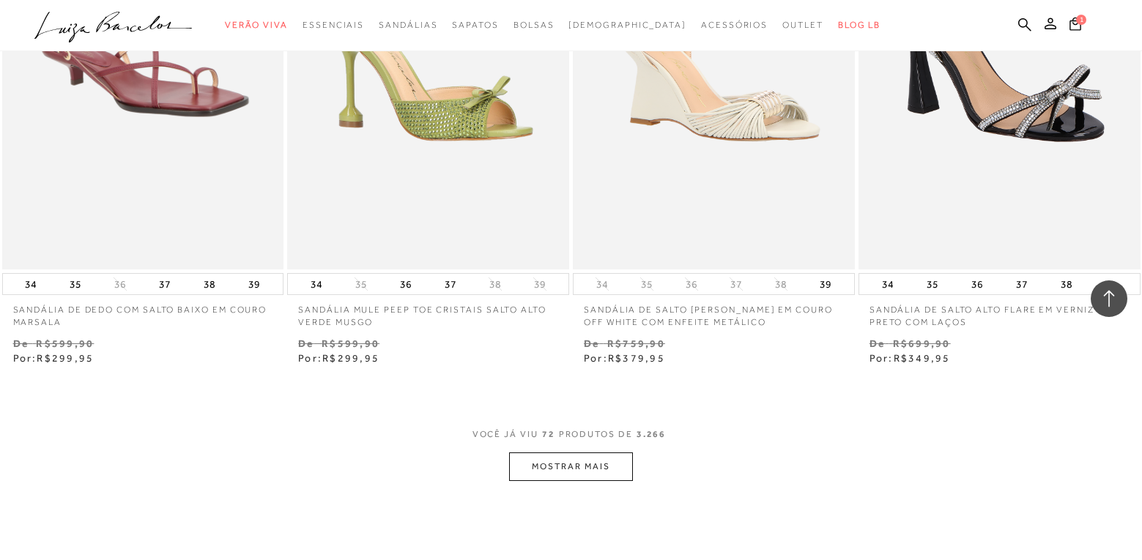
scroll to position [9345, 0]
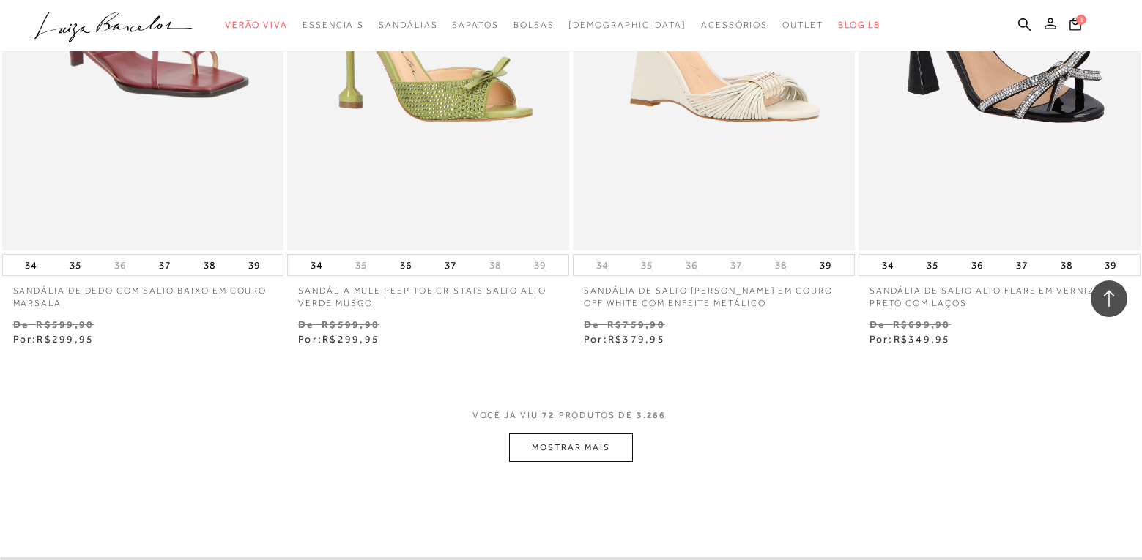
click at [537, 448] on button "MOSTRAR MAIS" at bounding box center [570, 448] width 123 height 29
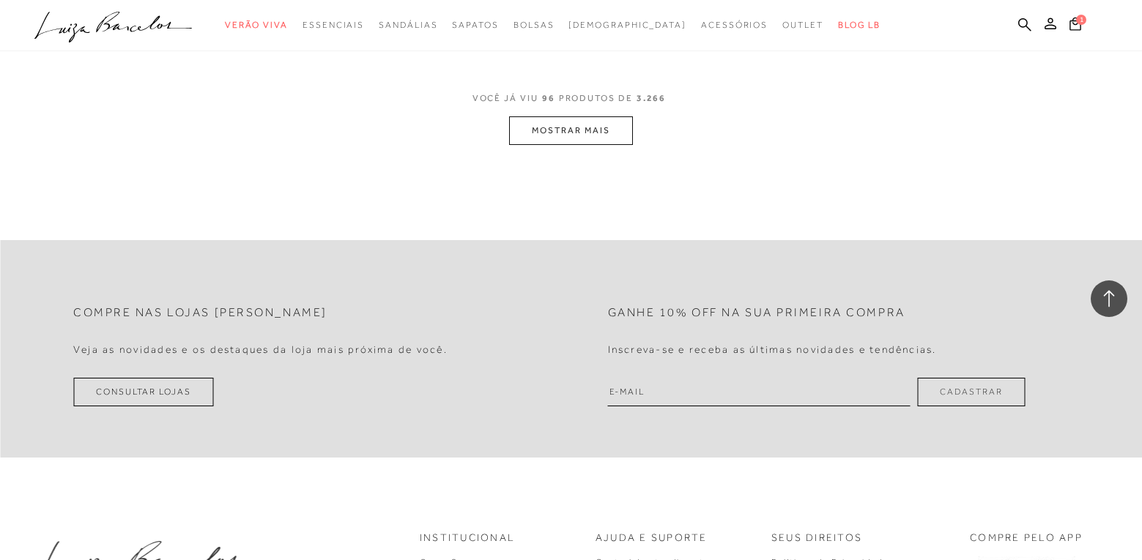
scroll to position [12861, 0]
click at [572, 136] on button "MOSTRAR MAIS" at bounding box center [570, 133] width 123 height 29
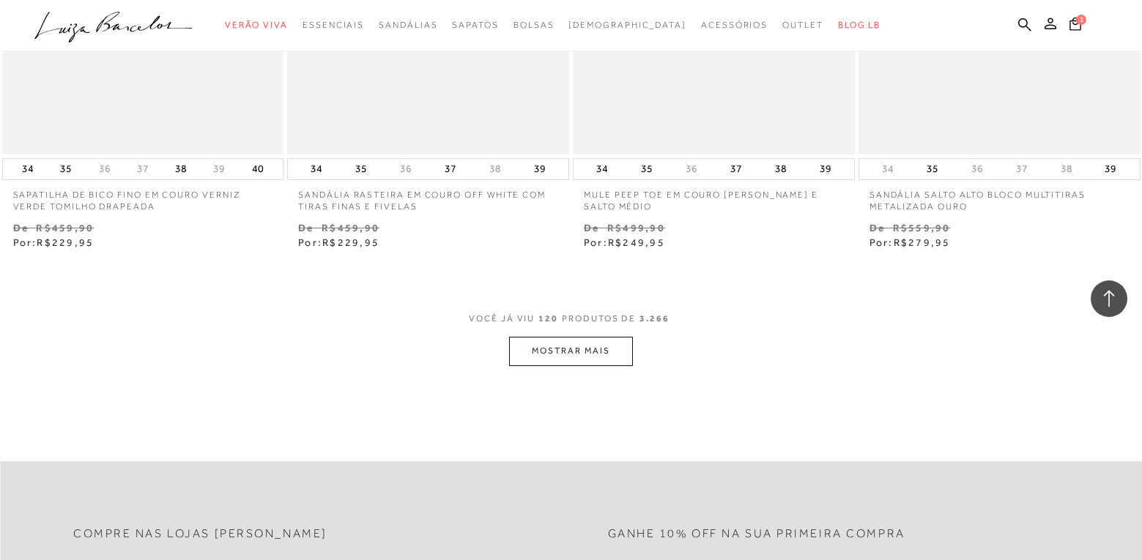
scroll to position [15864, 0]
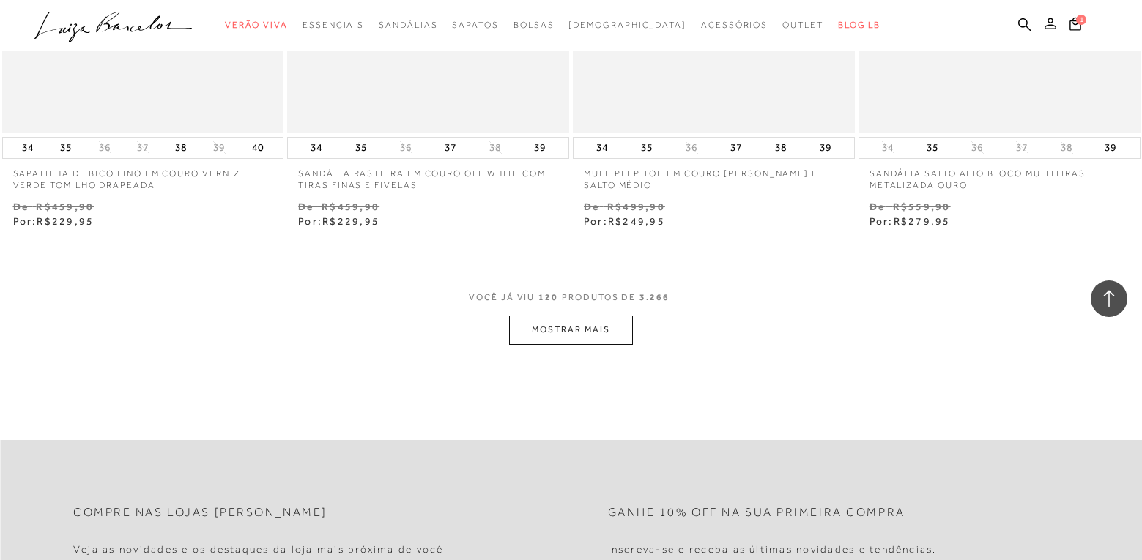
click at [560, 332] on button "MOSTRAR MAIS" at bounding box center [570, 330] width 123 height 29
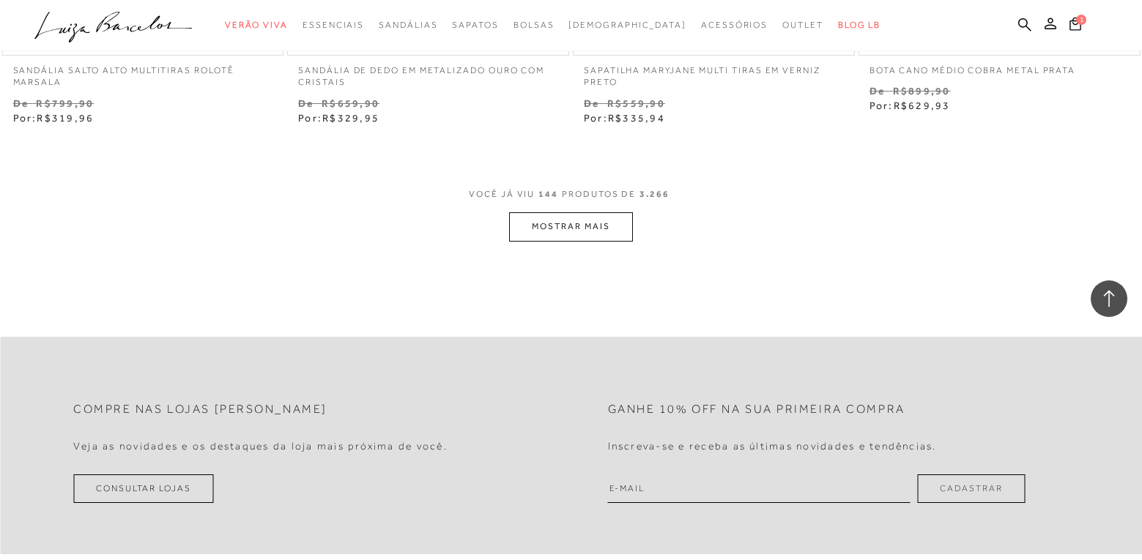
scroll to position [19161, 0]
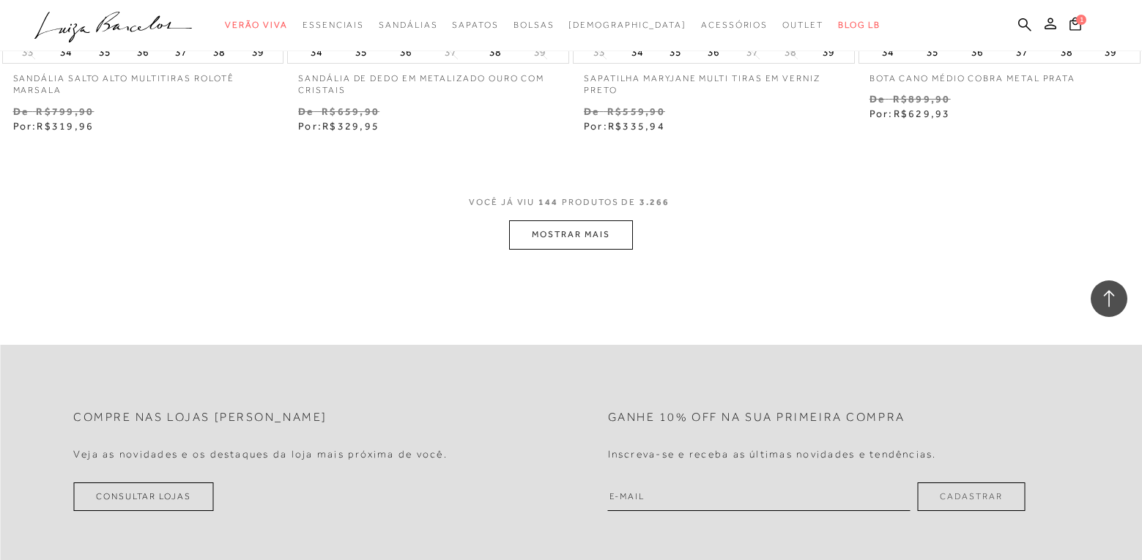
click at [553, 237] on button "MOSTRAR MAIS" at bounding box center [570, 235] width 123 height 29
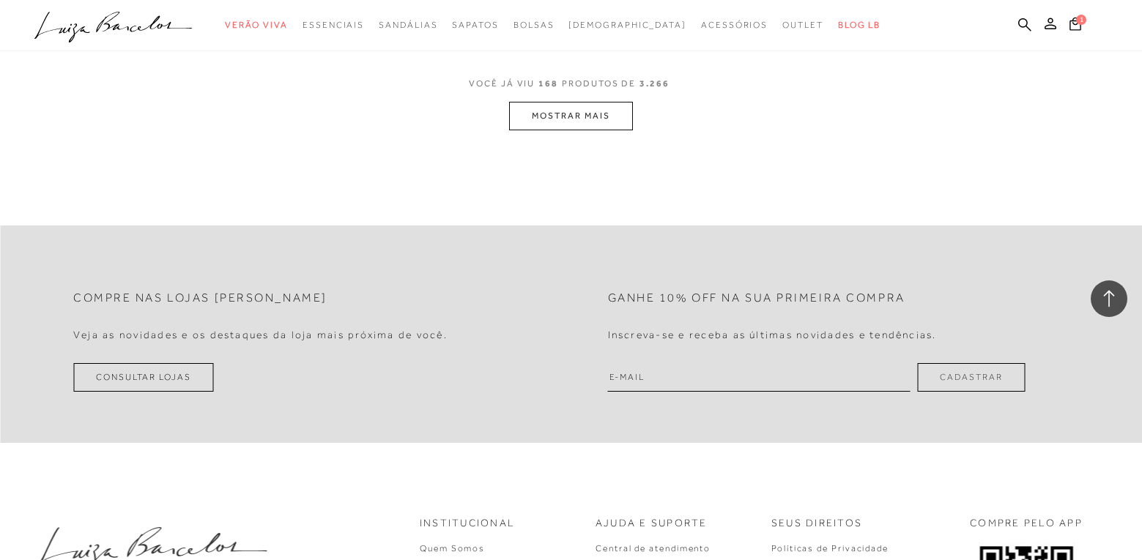
scroll to position [22531, 0]
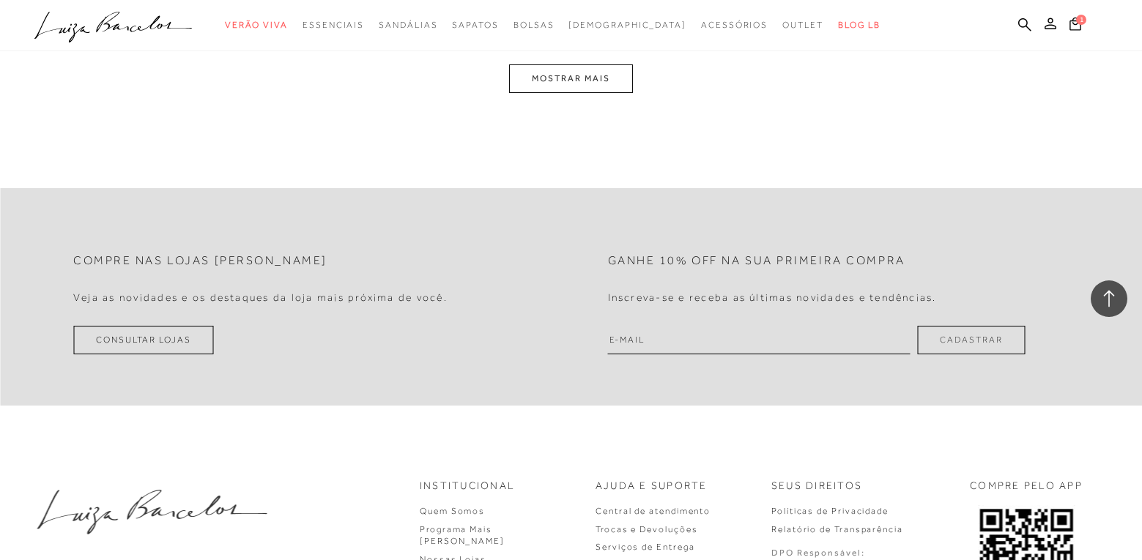
click at [567, 64] on button "MOSTRAR MAIS" at bounding box center [570, 78] width 123 height 29
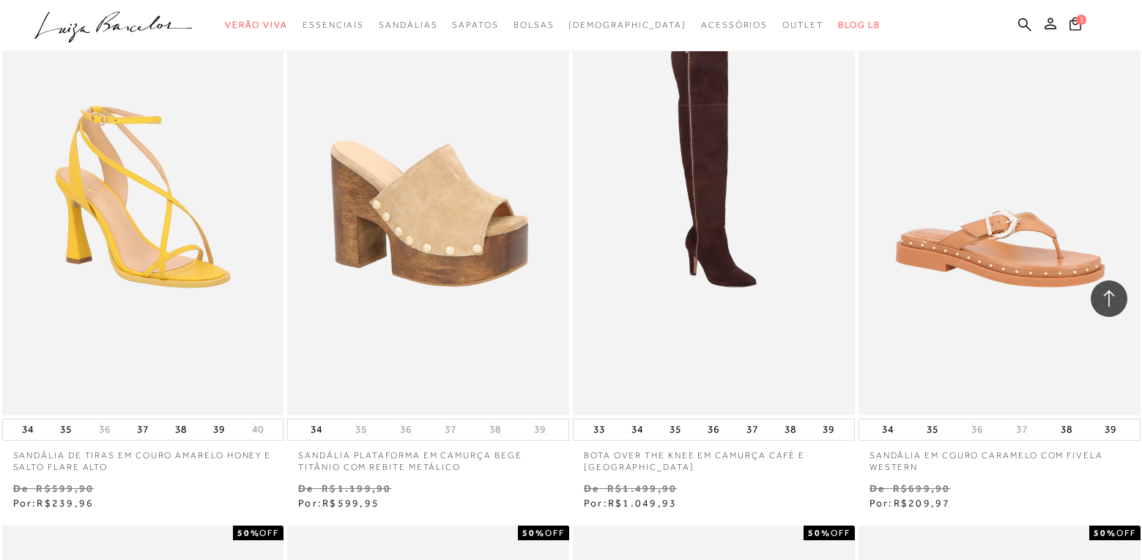
scroll to position [25732, 0]
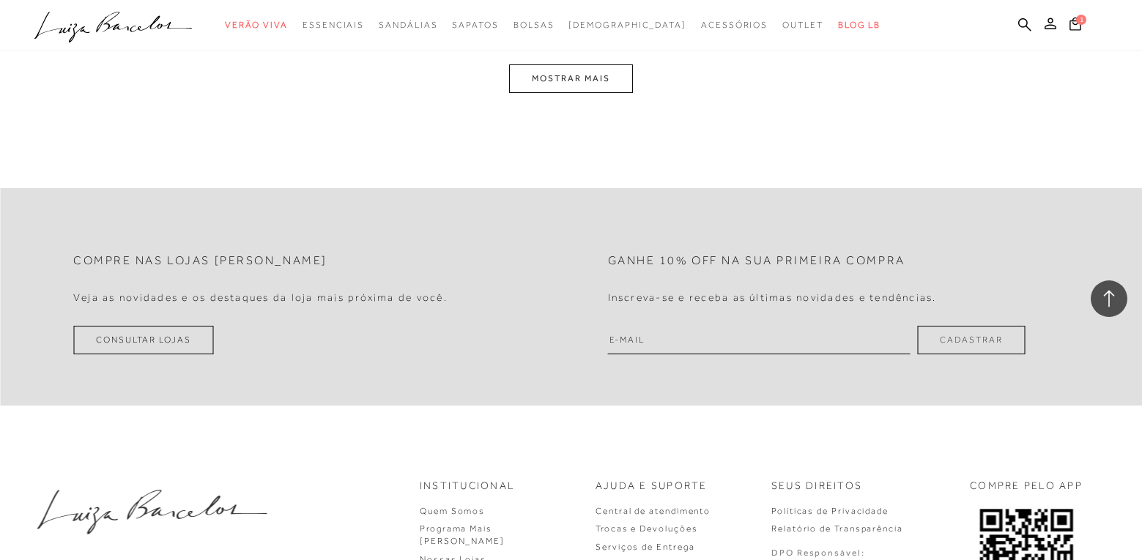
click at [553, 64] on button "MOSTRAR MAIS" at bounding box center [570, 78] width 123 height 29
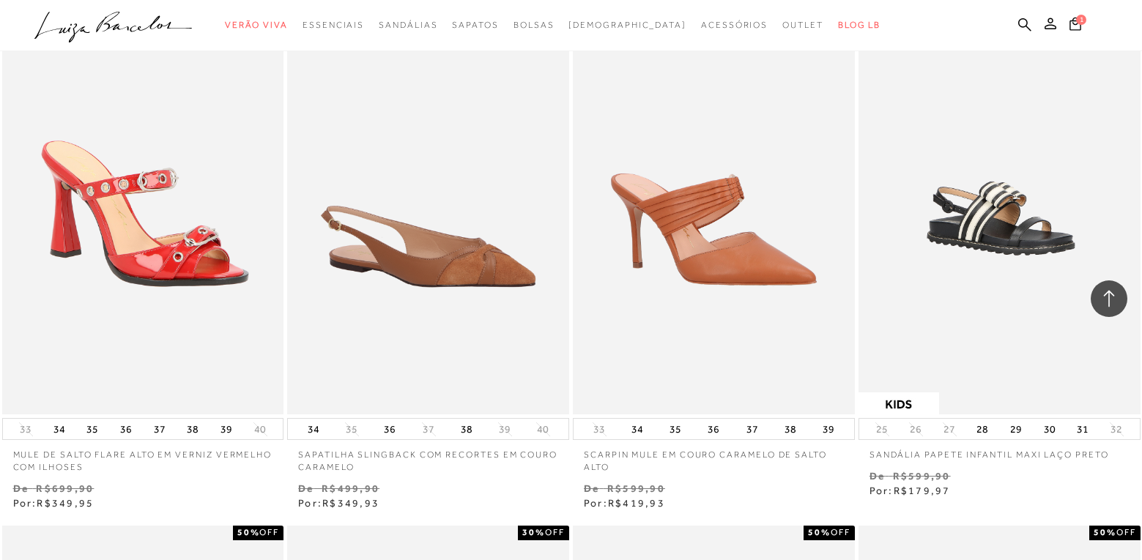
scroll to position [28933, 0]
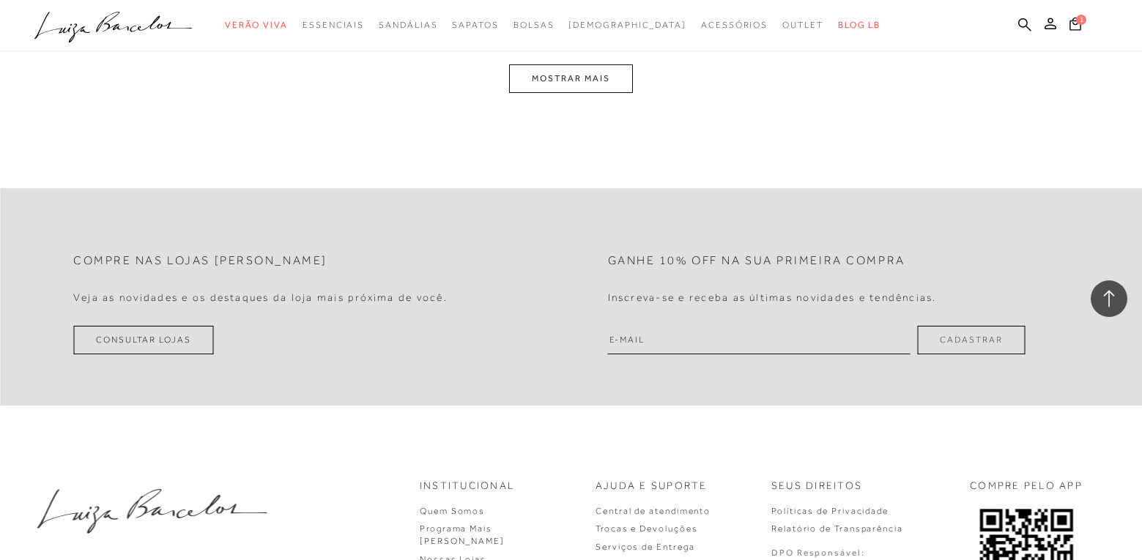
click at [553, 67] on button "MOSTRAR MAIS" at bounding box center [570, 78] width 123 height 29
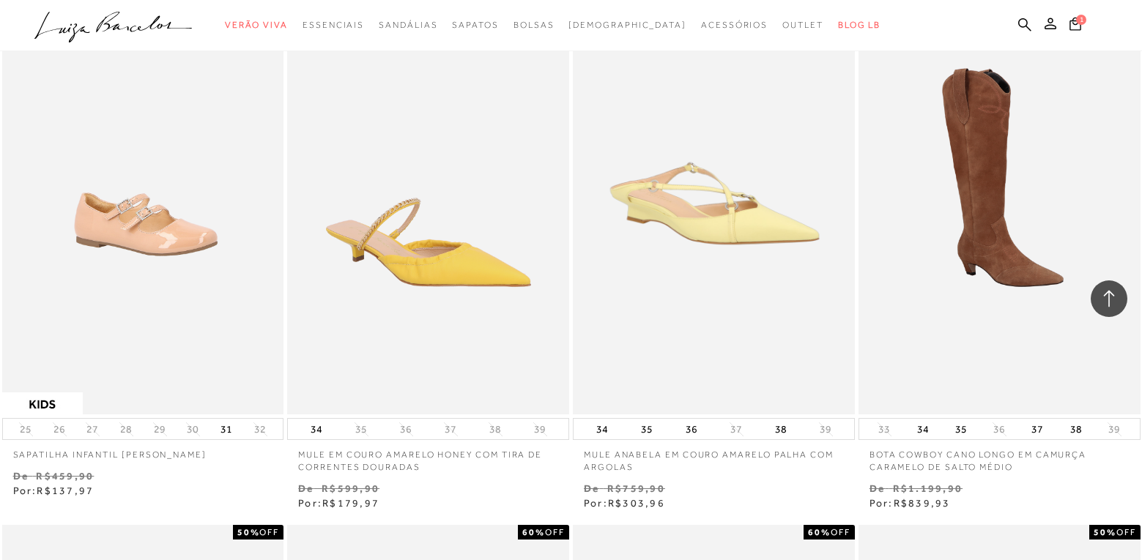
scroll to position [32135, 0]
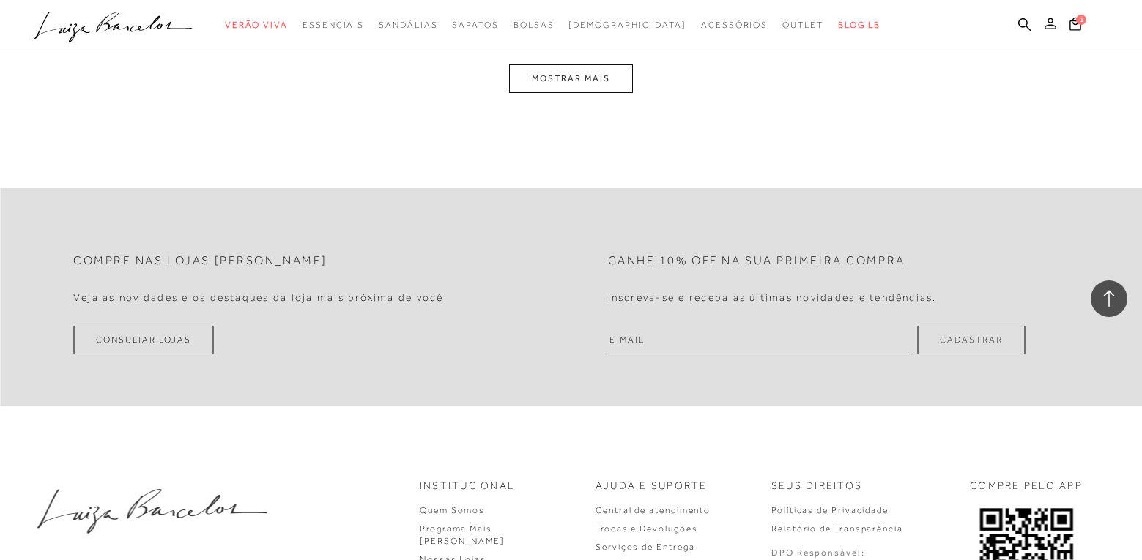
click at [557, 67] on button "MOSTRAR MAIS" at bounding box center [570, 78] width 123 height 29
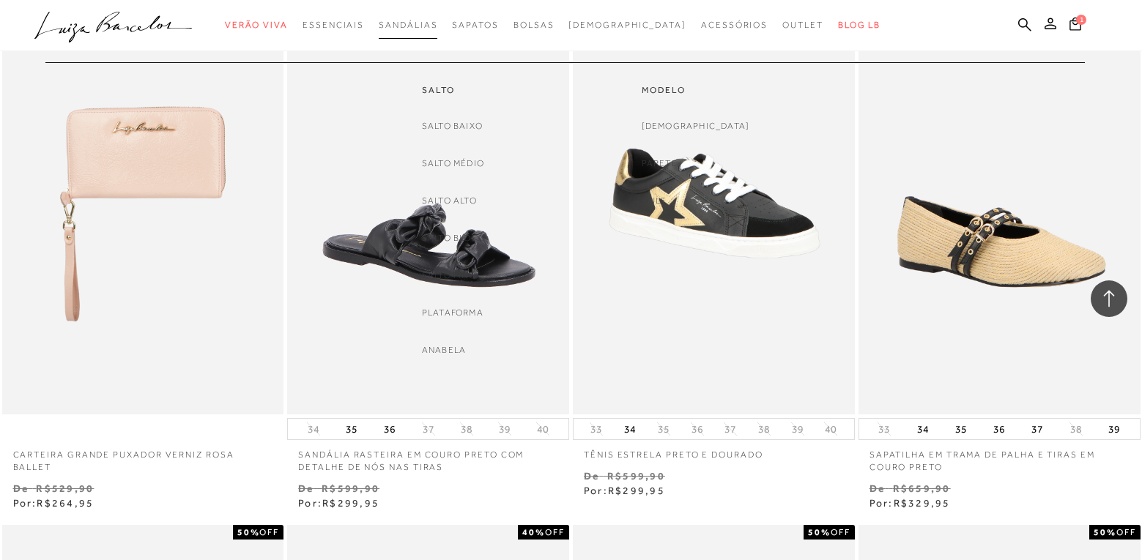
click at [424, 26] on span "Sandálias" at bounding box center [408, 25] width 59 height 10
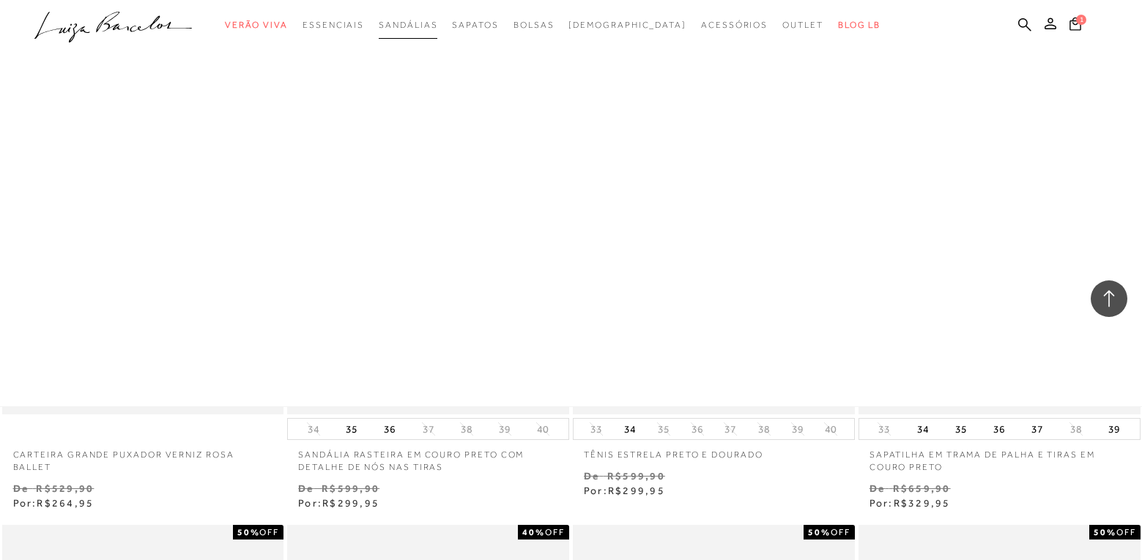
scroll to position [35336, 0]
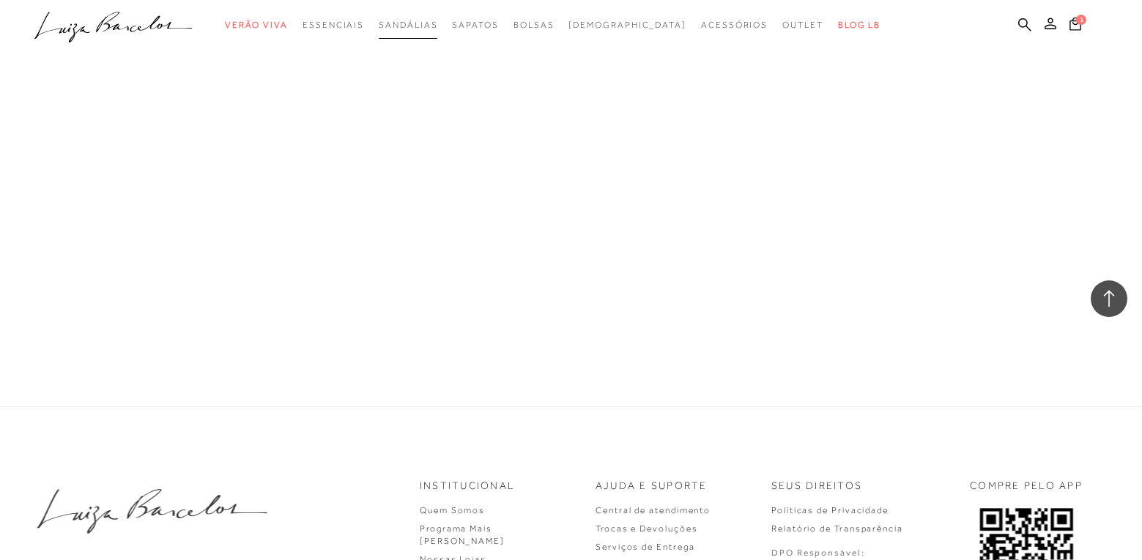
click at [424, 26] on span "Sandálias" at bounding box center [408, 25] width 59 height 10
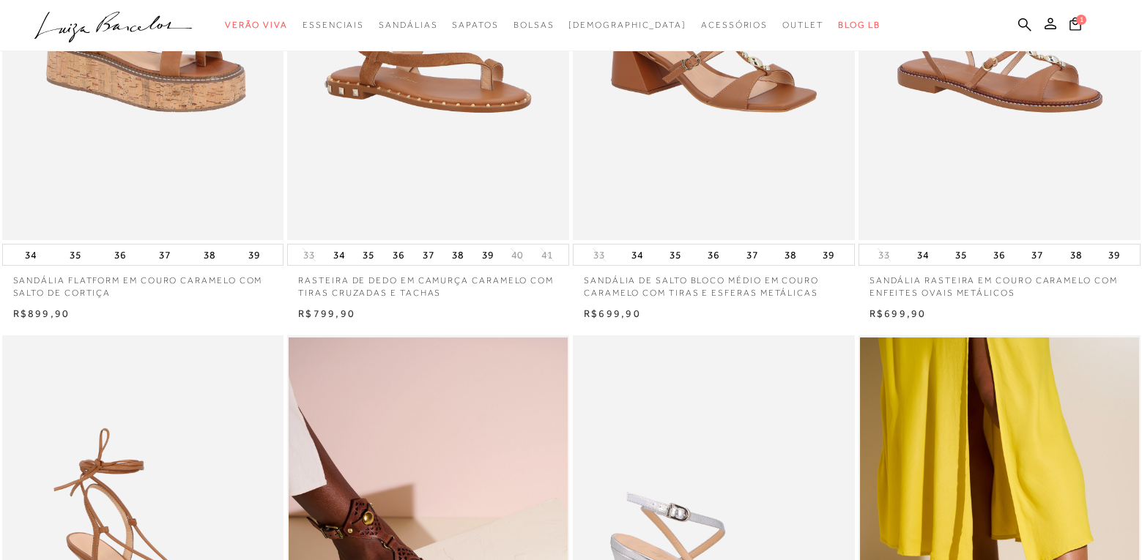
scroll to position [806, 0]
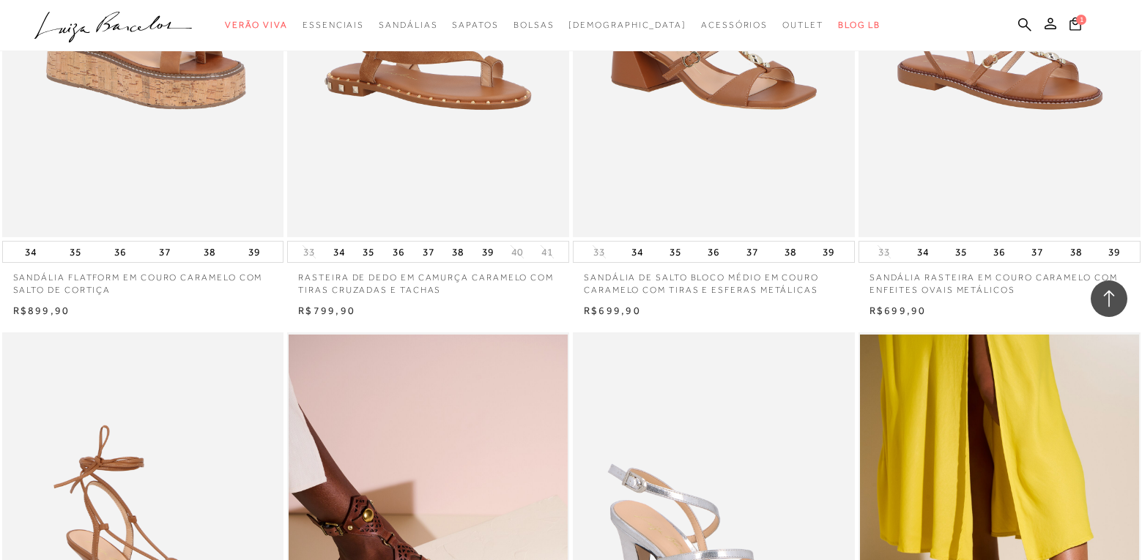
scroll to position [3392, 0]
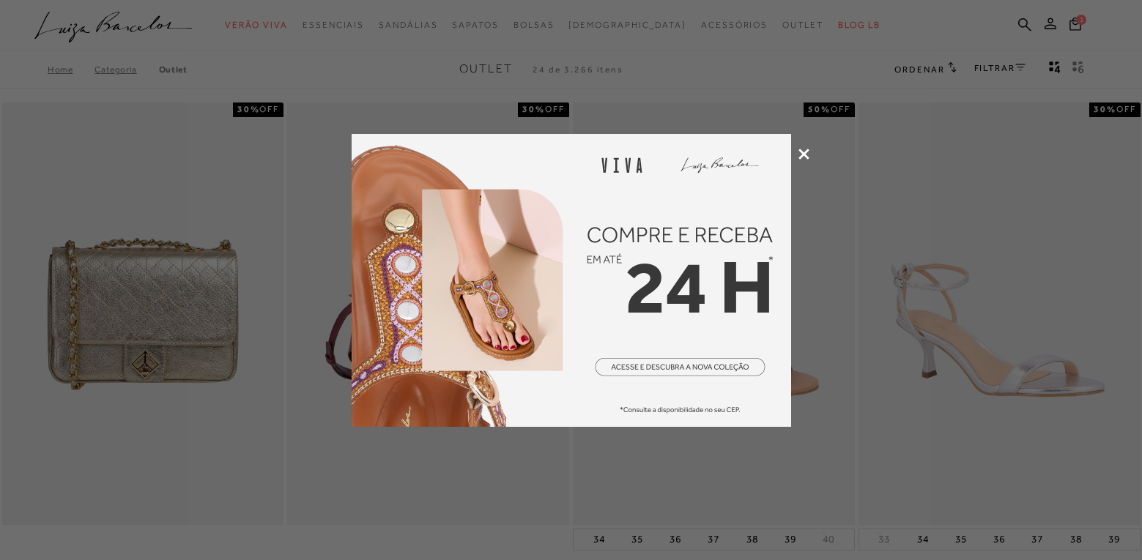
click at [803, 152] on icon at bounding box center [803, 154] width 11 height 11
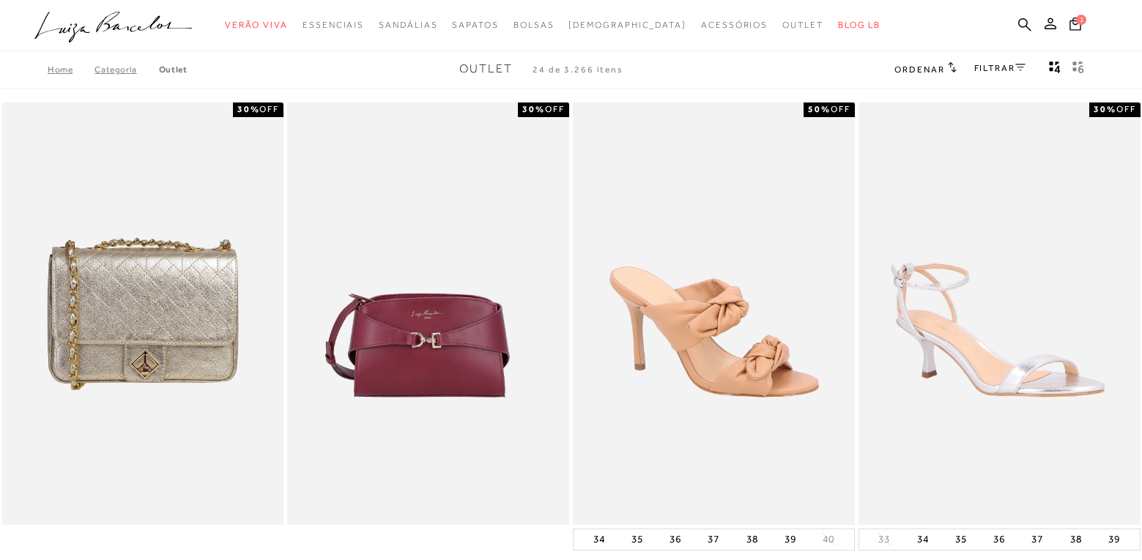
click at [115, 70] on link "Categoria" at bounding box center [127, 69] width 64 height 10
click at [57, 73] on link "Home" at bounding box center [71, 69] width 47 height 10
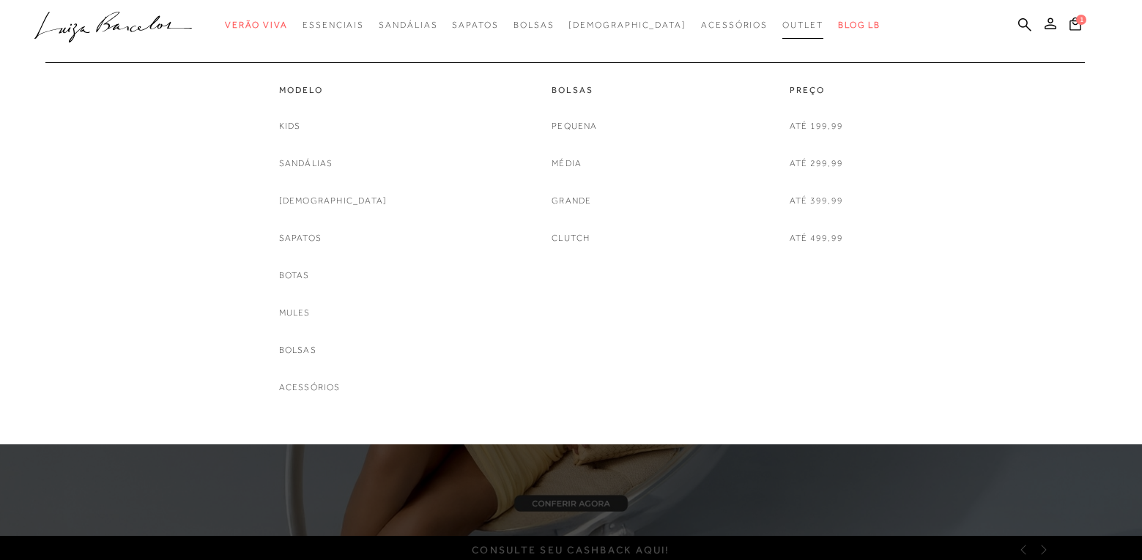
click at [782, 24] on span "Outlet" at bounding box center [802, 25] width 41 height 10
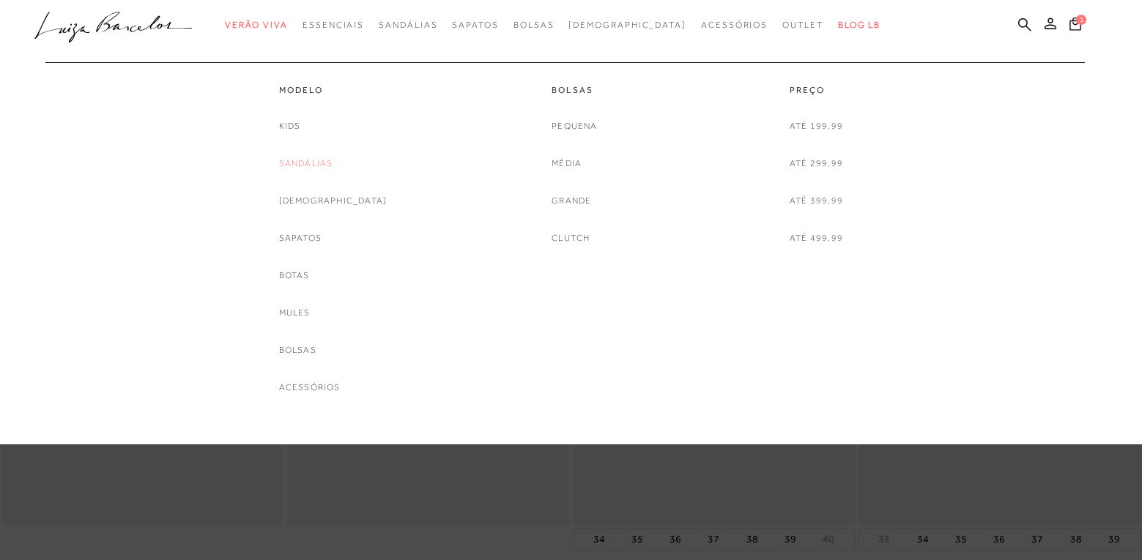
click at [333, 170] on link "Sandálias" at bounding box center [306, 163] width 54 height 15
